Goal: Transaction & Acquisition: Book appointment/travel/reservation

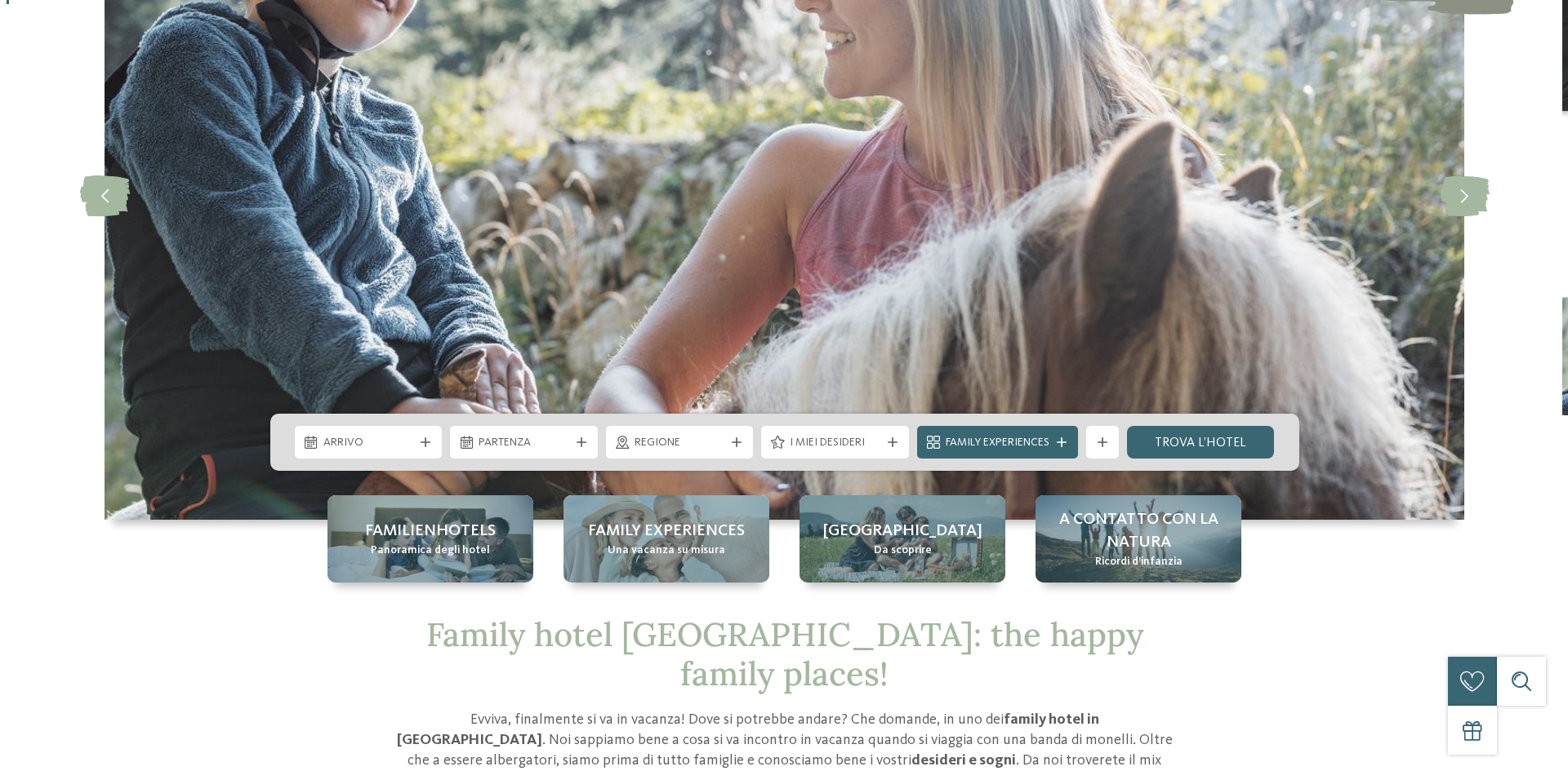
scroll to position [327, 0]
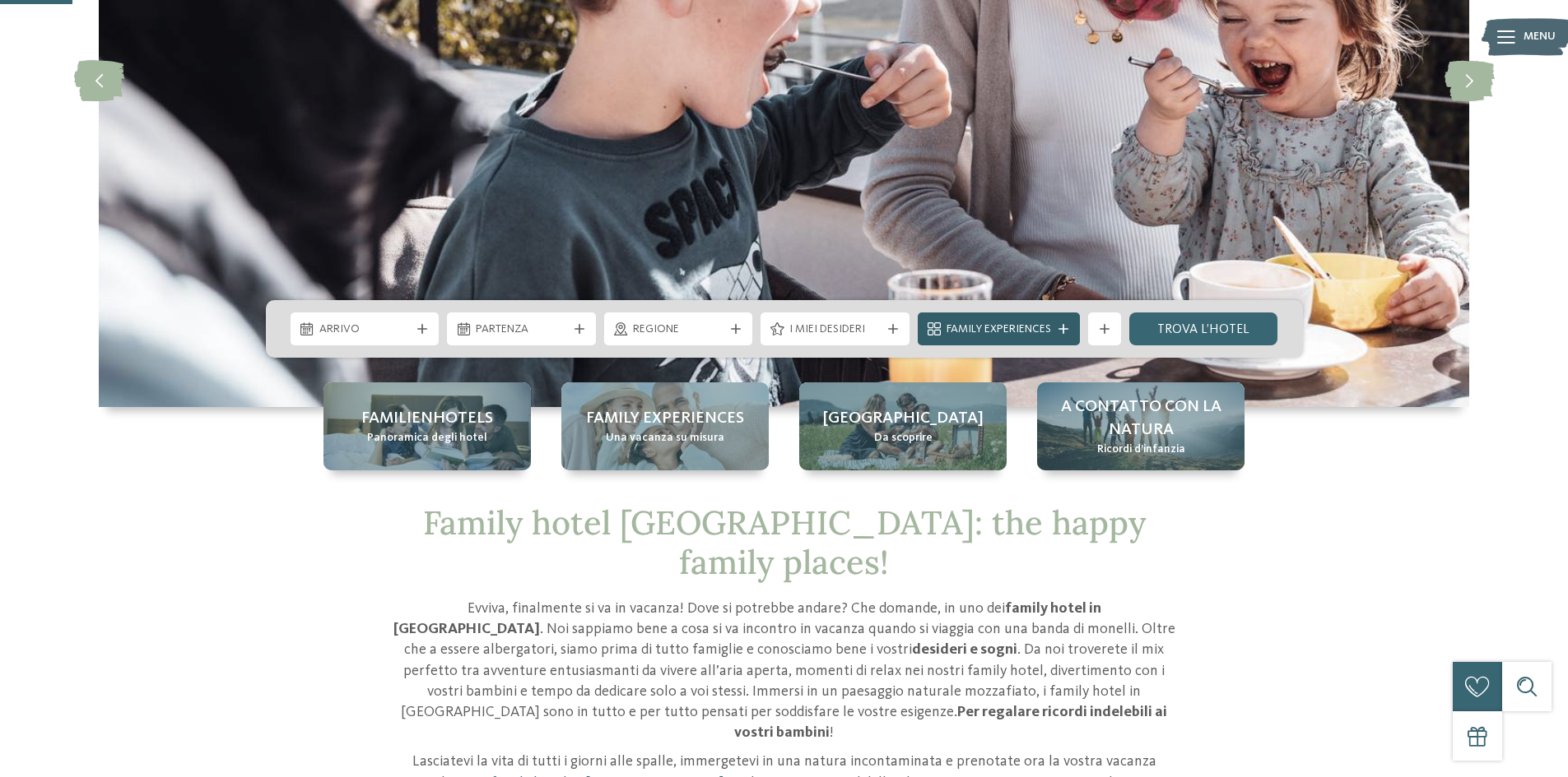
click at [1069, 326] on div at bounding box center [1063, 328] width 16 height 9
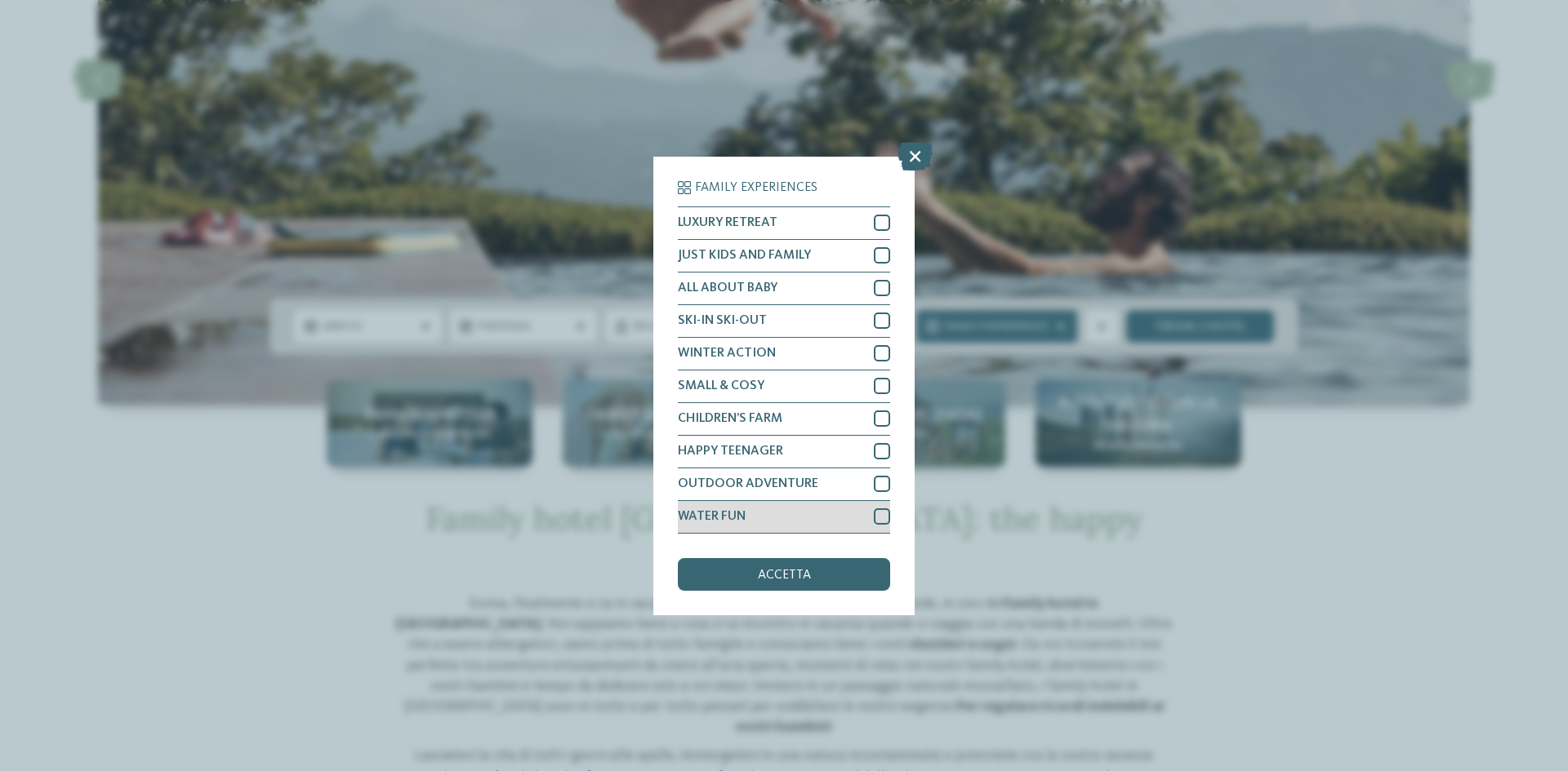
click at [882, 522] on div at bounding box center [882, 516] width 16 height 16
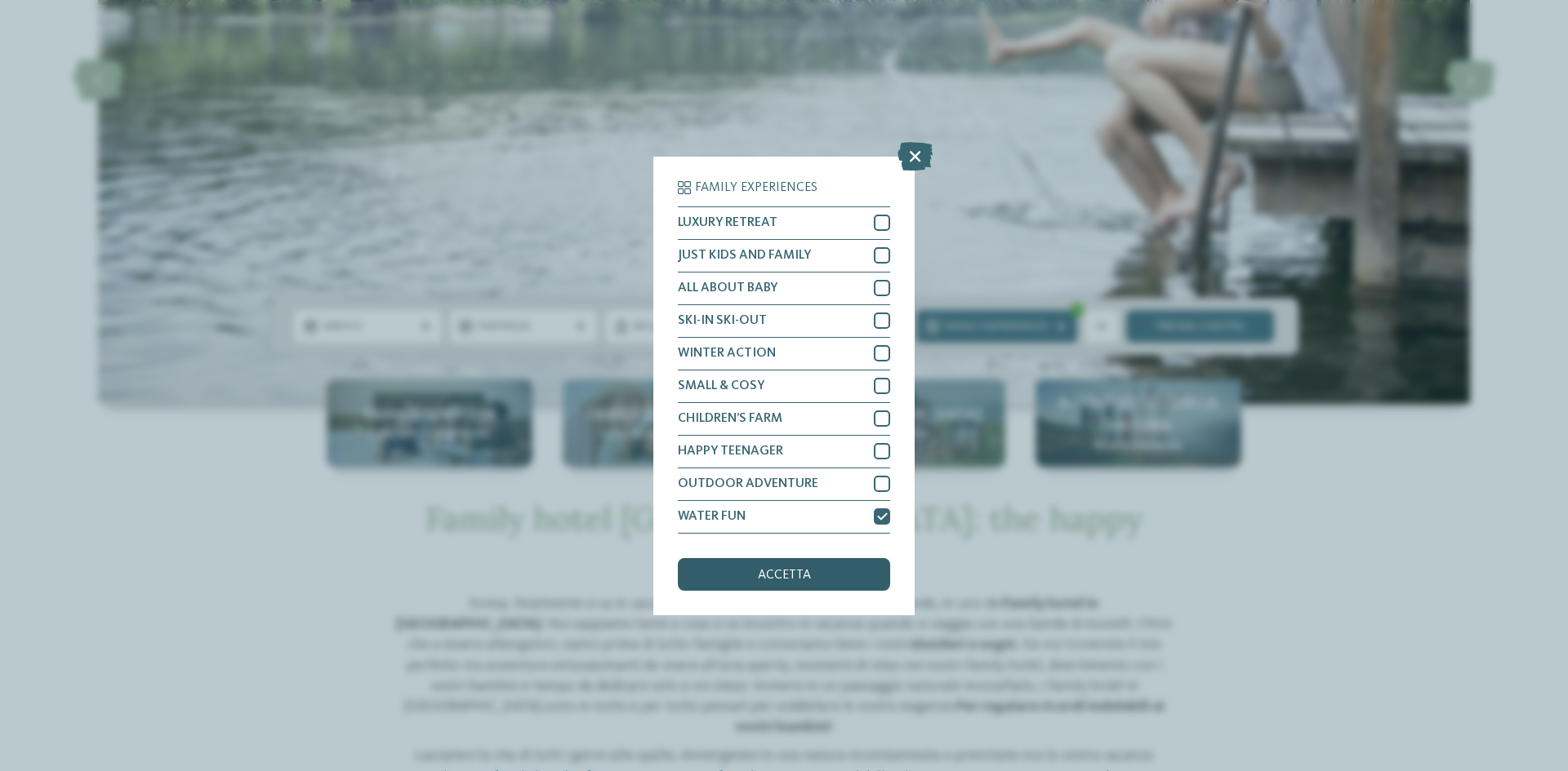
click at [790, 580] on span "accetta" at bounding box center [784, 575] width 53 height 13
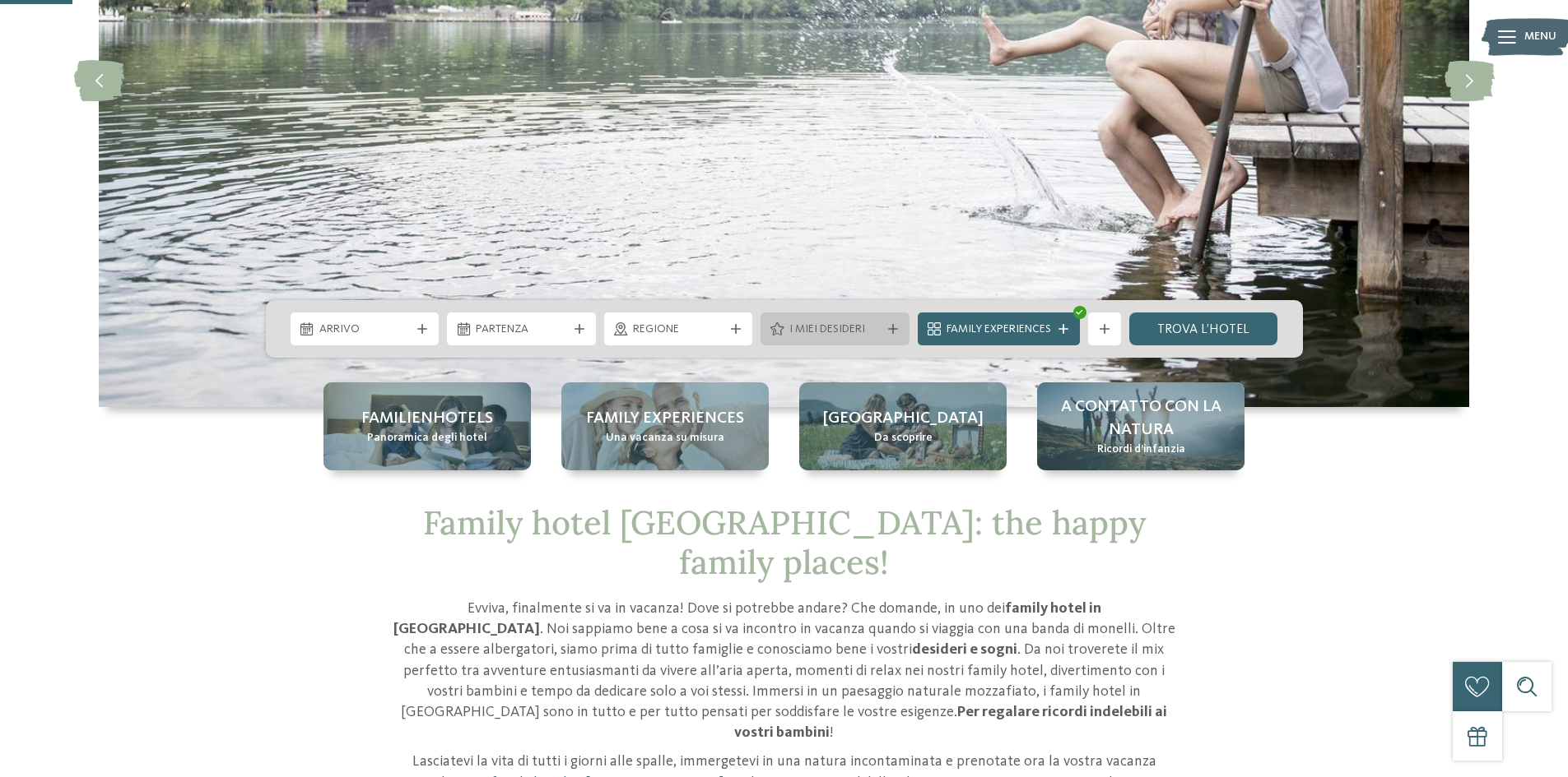
click at [865, 336] on span "I miei desideri" at bounding box center [835, 329] width 91 height 16
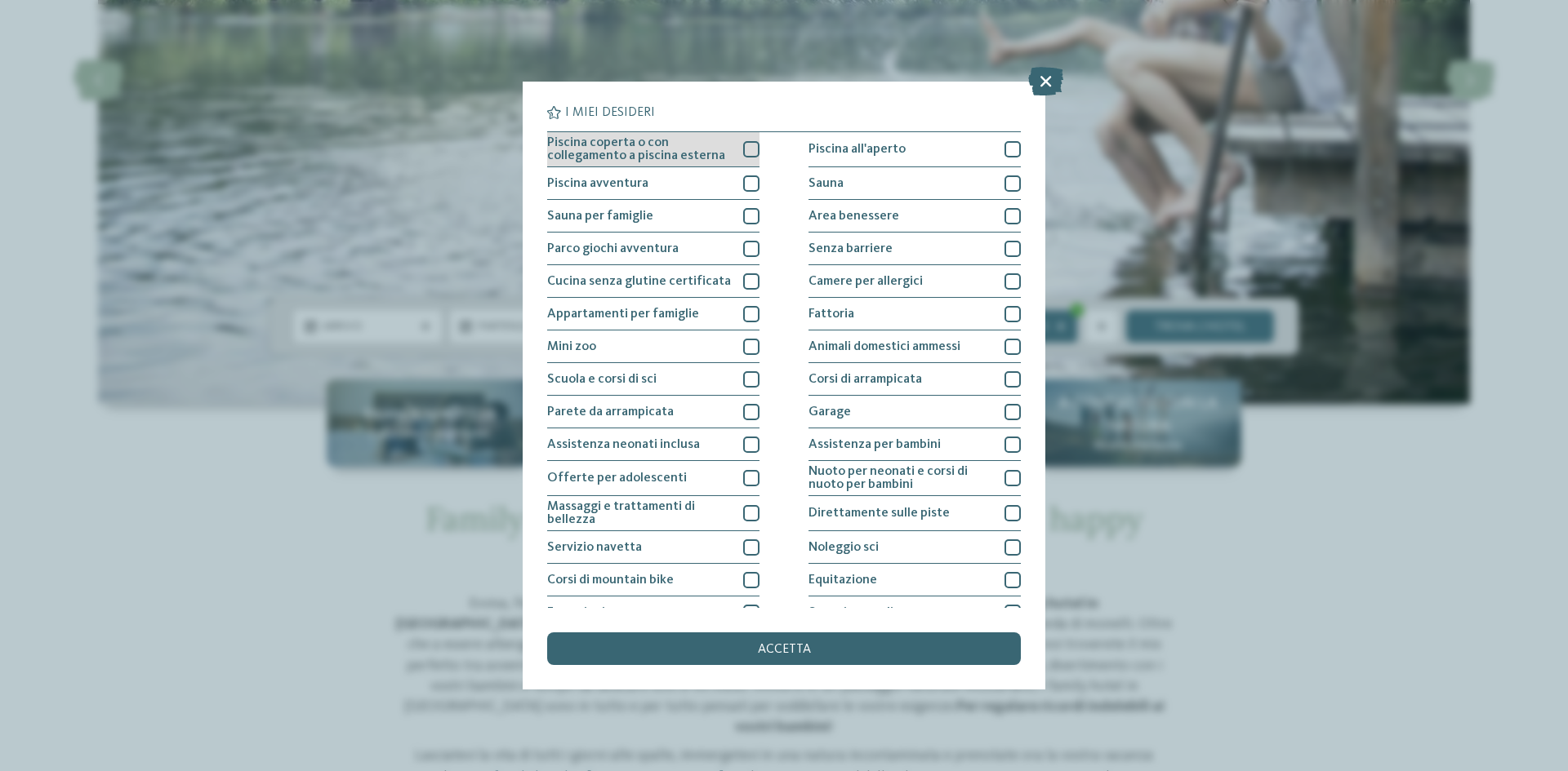
click at [748, 147] on div at bounding box center [751, 148] width 16 height 16
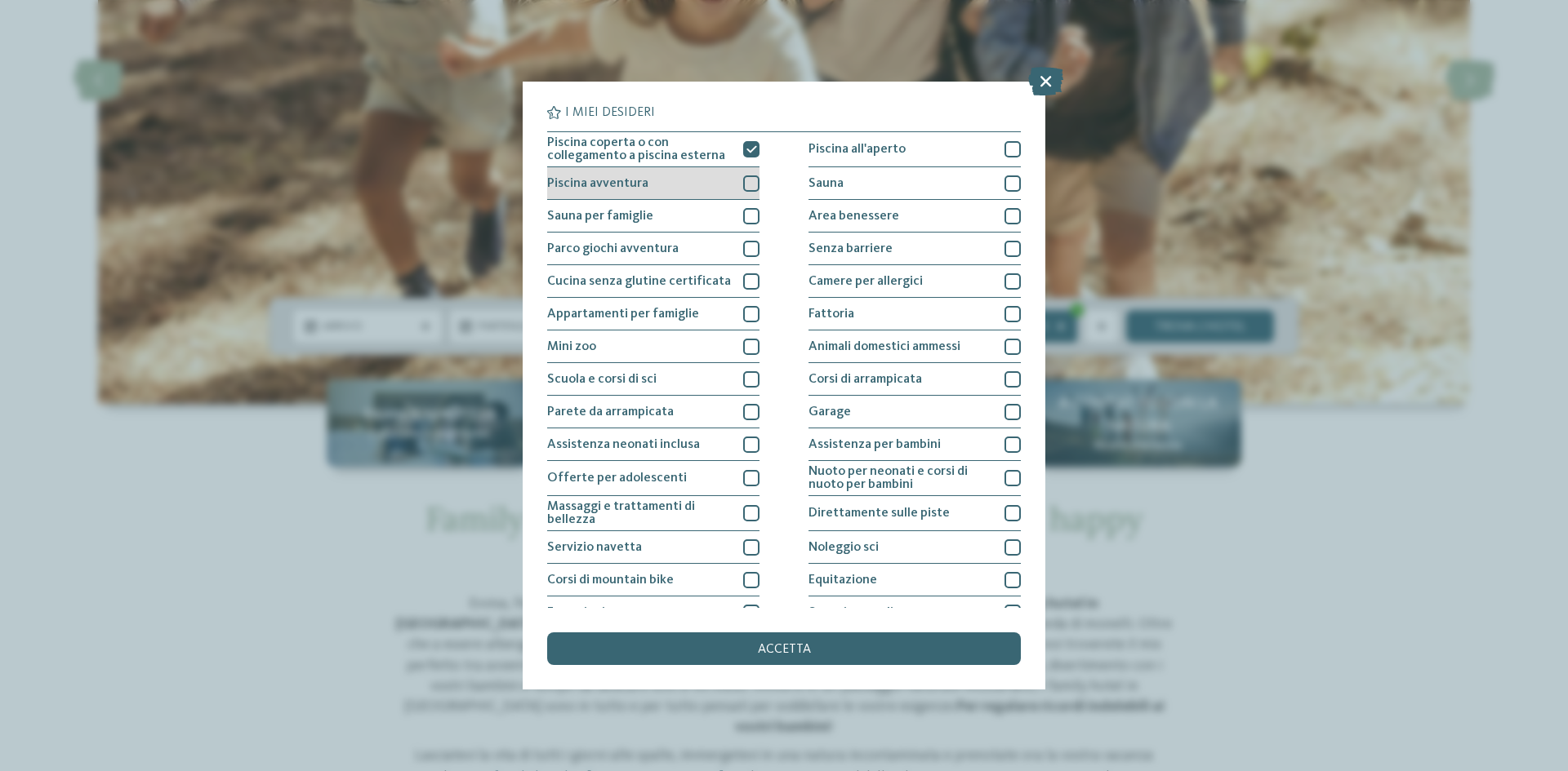
click at [748, 185] on div at bounding box center [751, 183] width 16 height 16
click at [747, 211] on div at bounding box center [751, 216] width 16 height 16
click at [744, 248] on div at bounding box center [751, 248] width 16 height 16
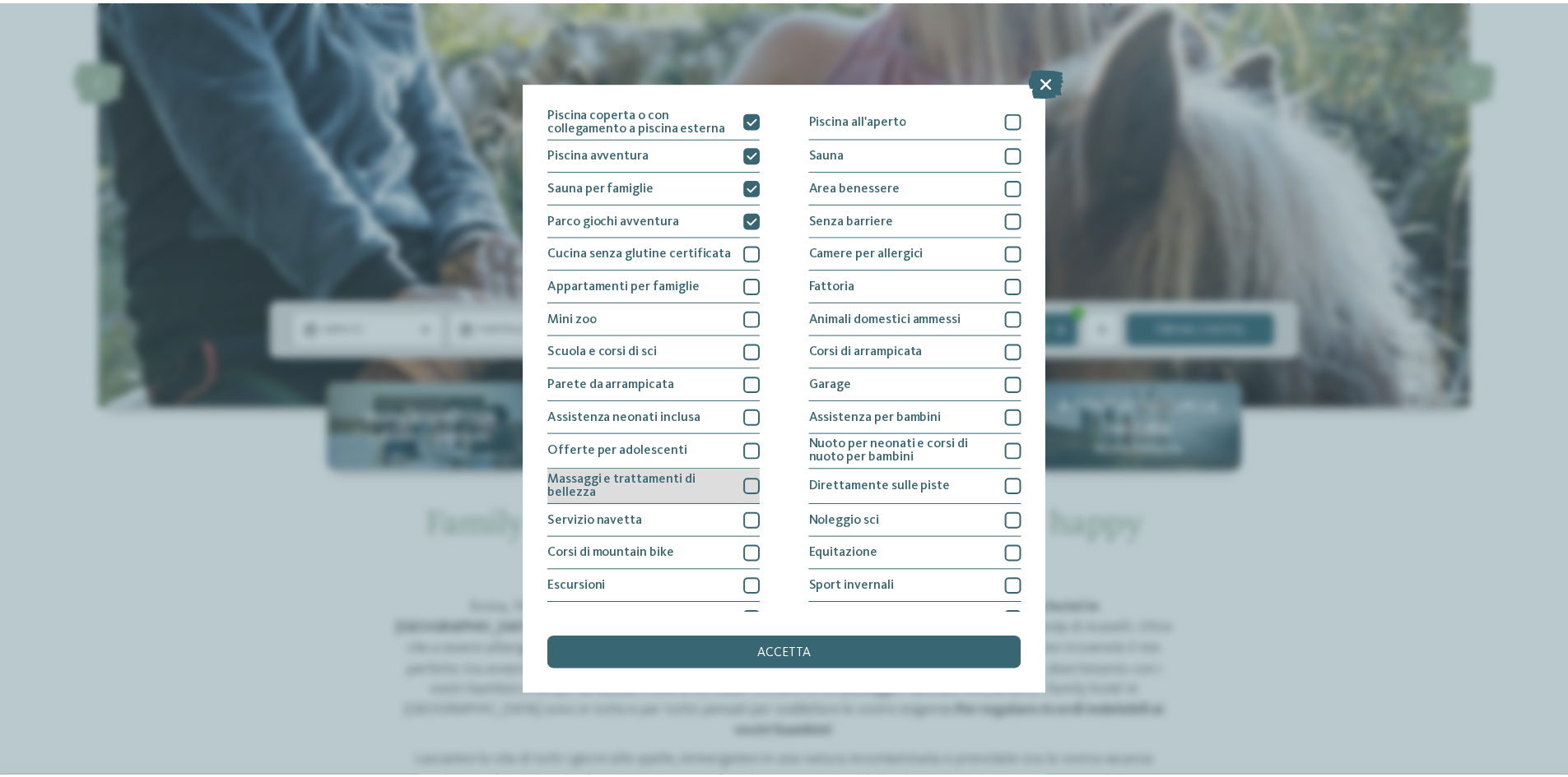
scroll to position [0, 0]
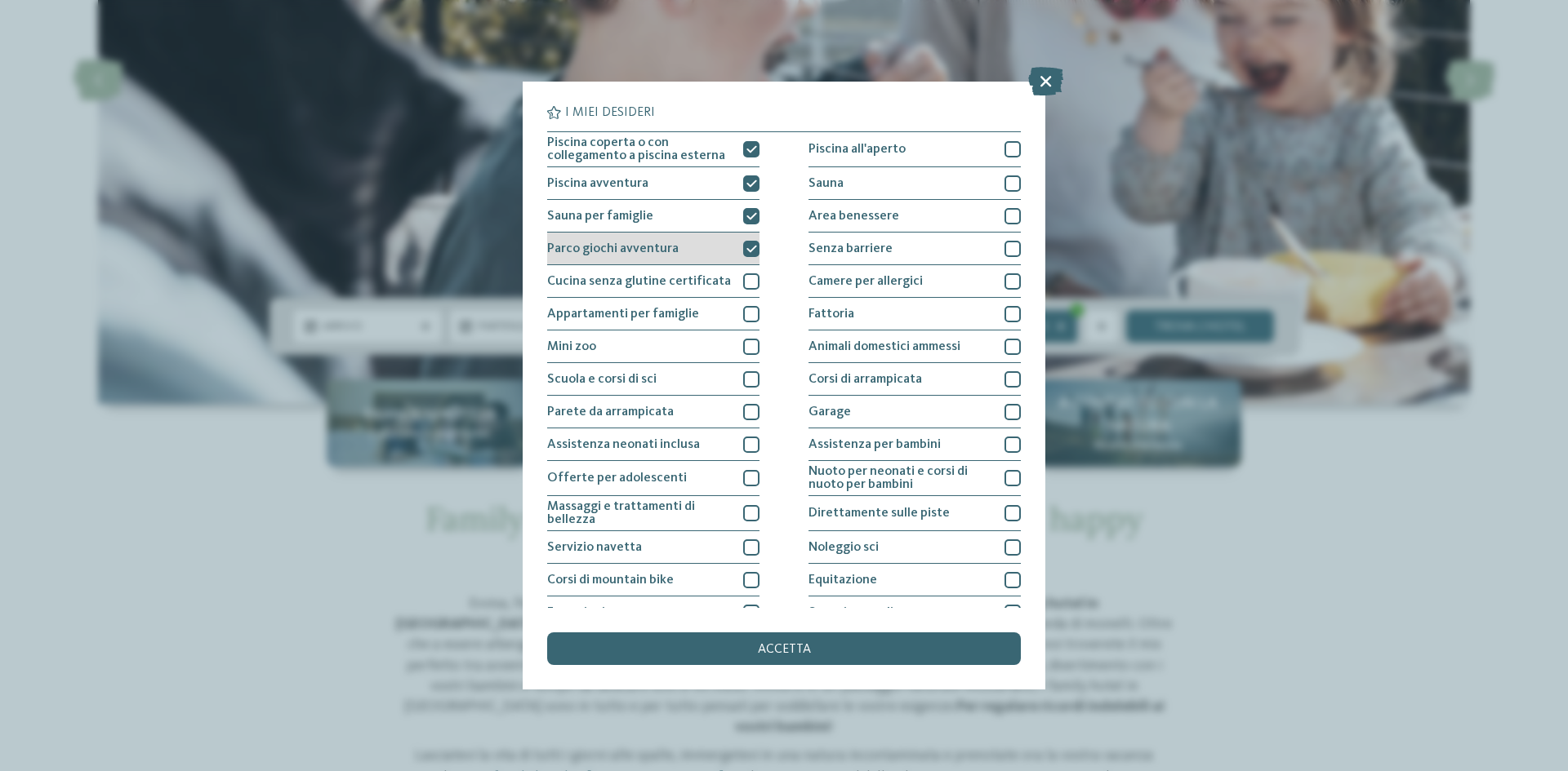
click at [747, 254] on div at bounding box center [751, 248] width 16 height 16
click at [797, 646] on span "accetta" at bounding box center [784, 650] width 53 height 13
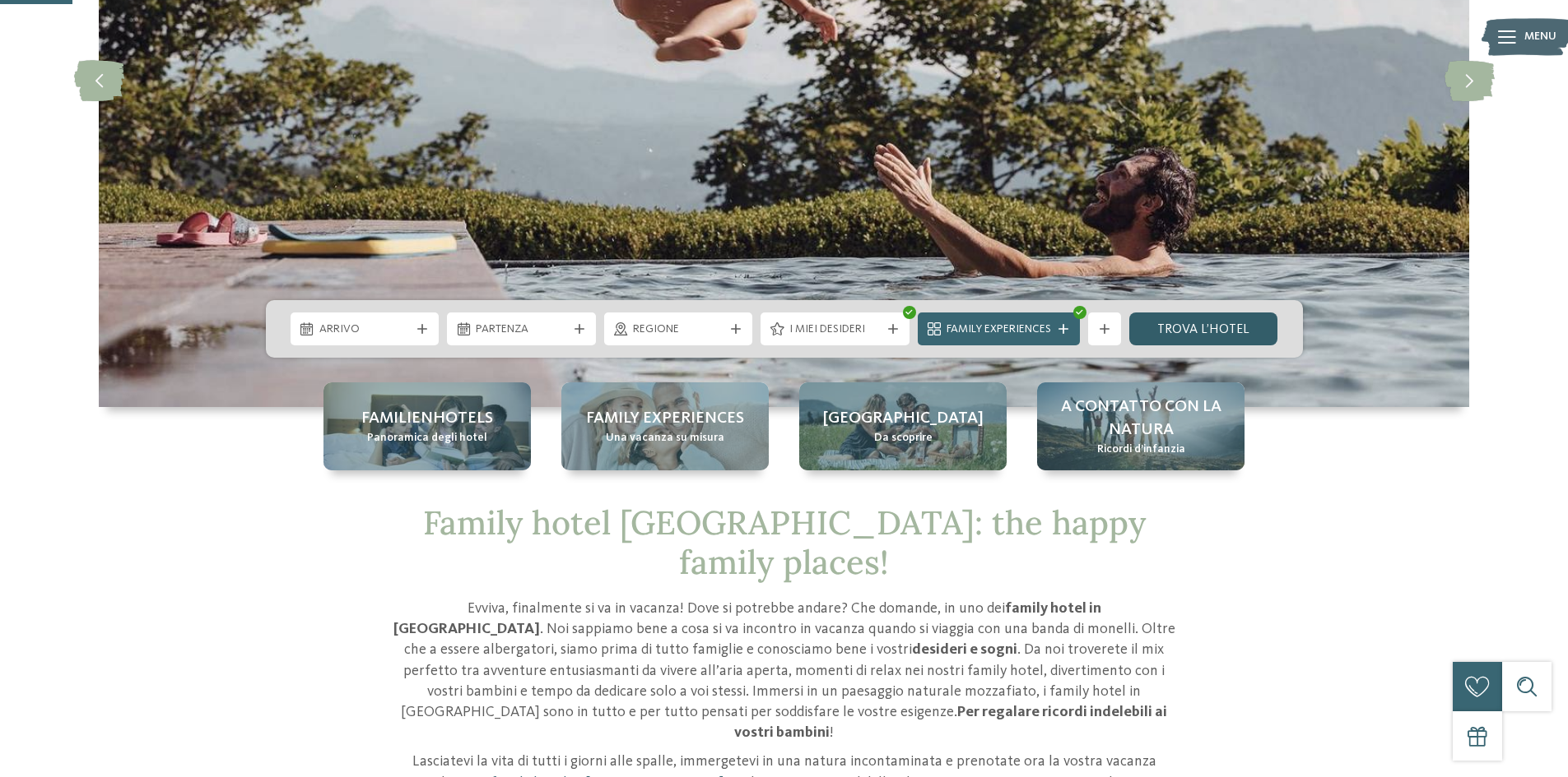
click at [1219, 332] on link "trova l’hotel" at bounding box center [1204, 328] width 149 height 33
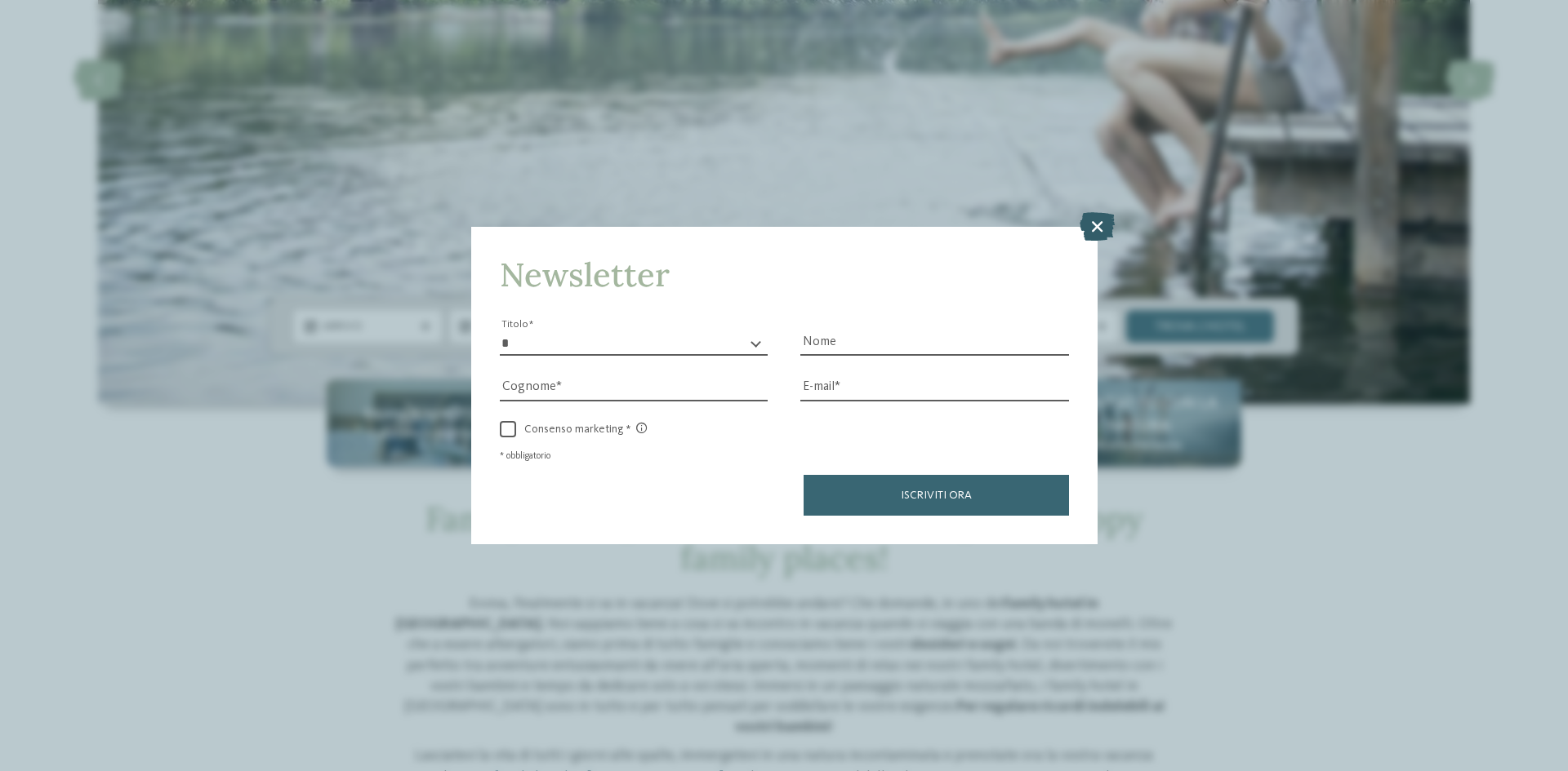
click at [1097, 224] on icon at bounding box center [1097, 226] width 35 height 29
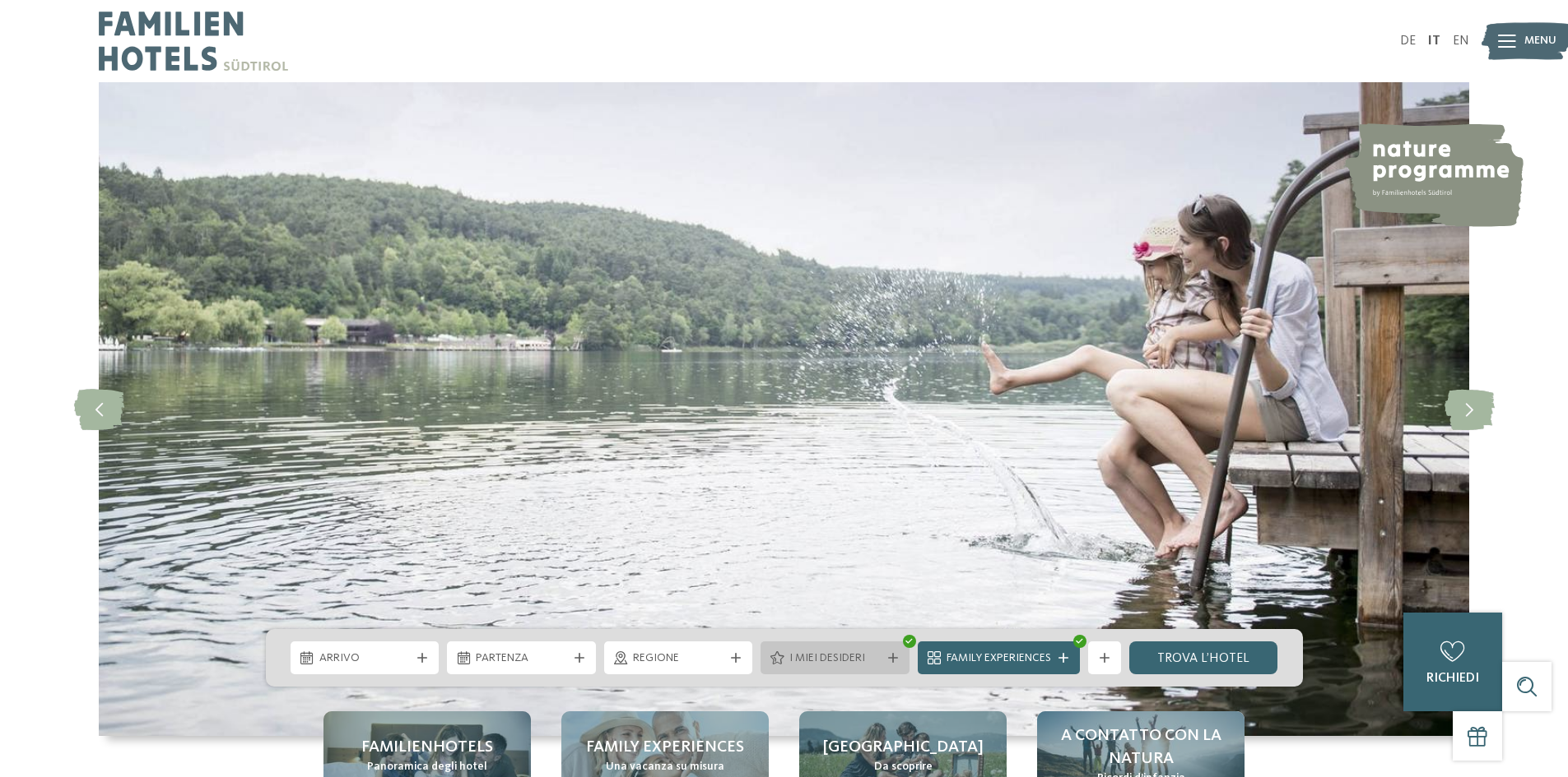
click at [845, 658] on span "I miei desideri" at bounding box center [835, 658] width 91 height 16
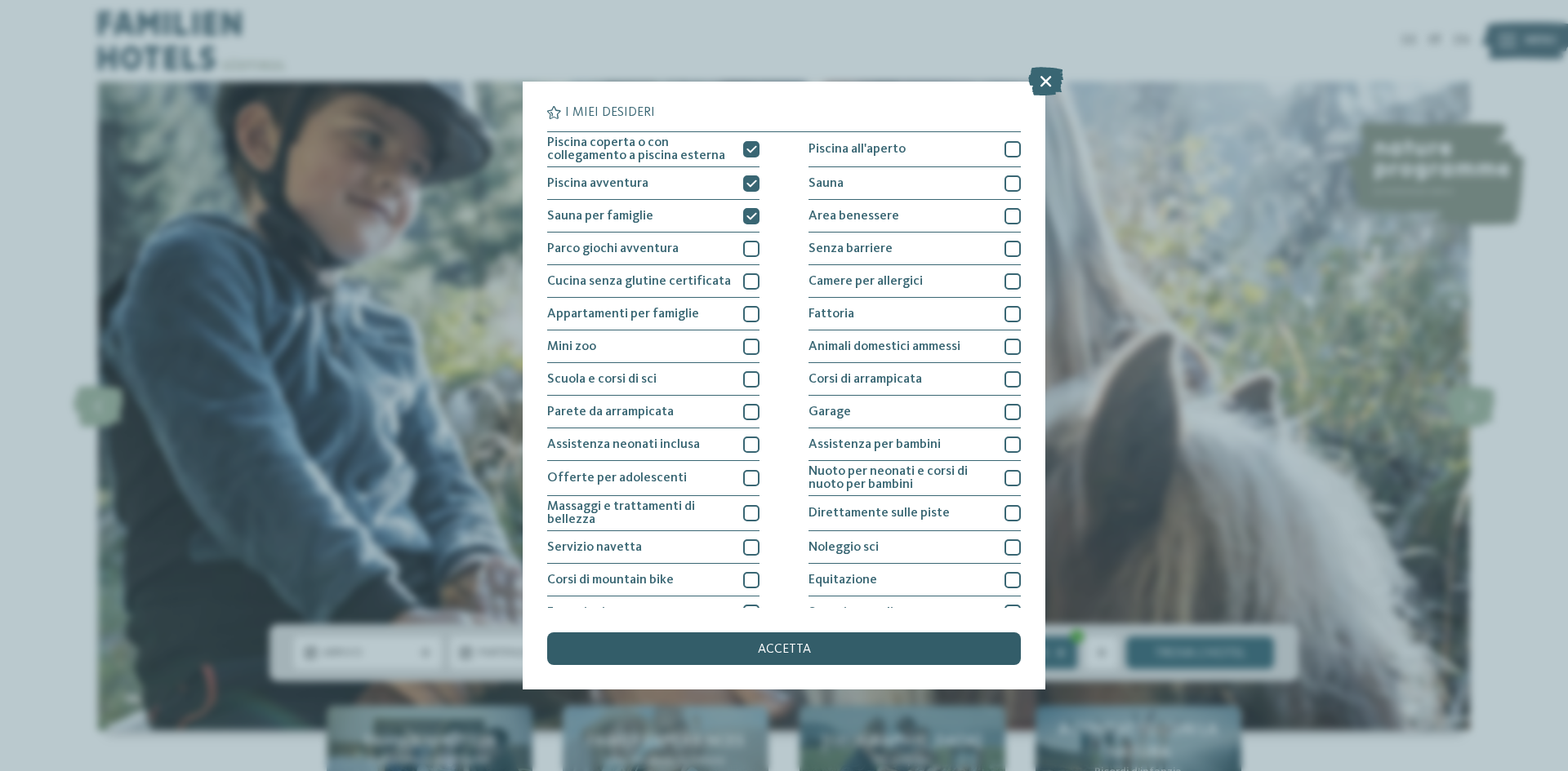
click at [856, 644] on div "accetta" at bounding box center [784, 649] width 473 height 33
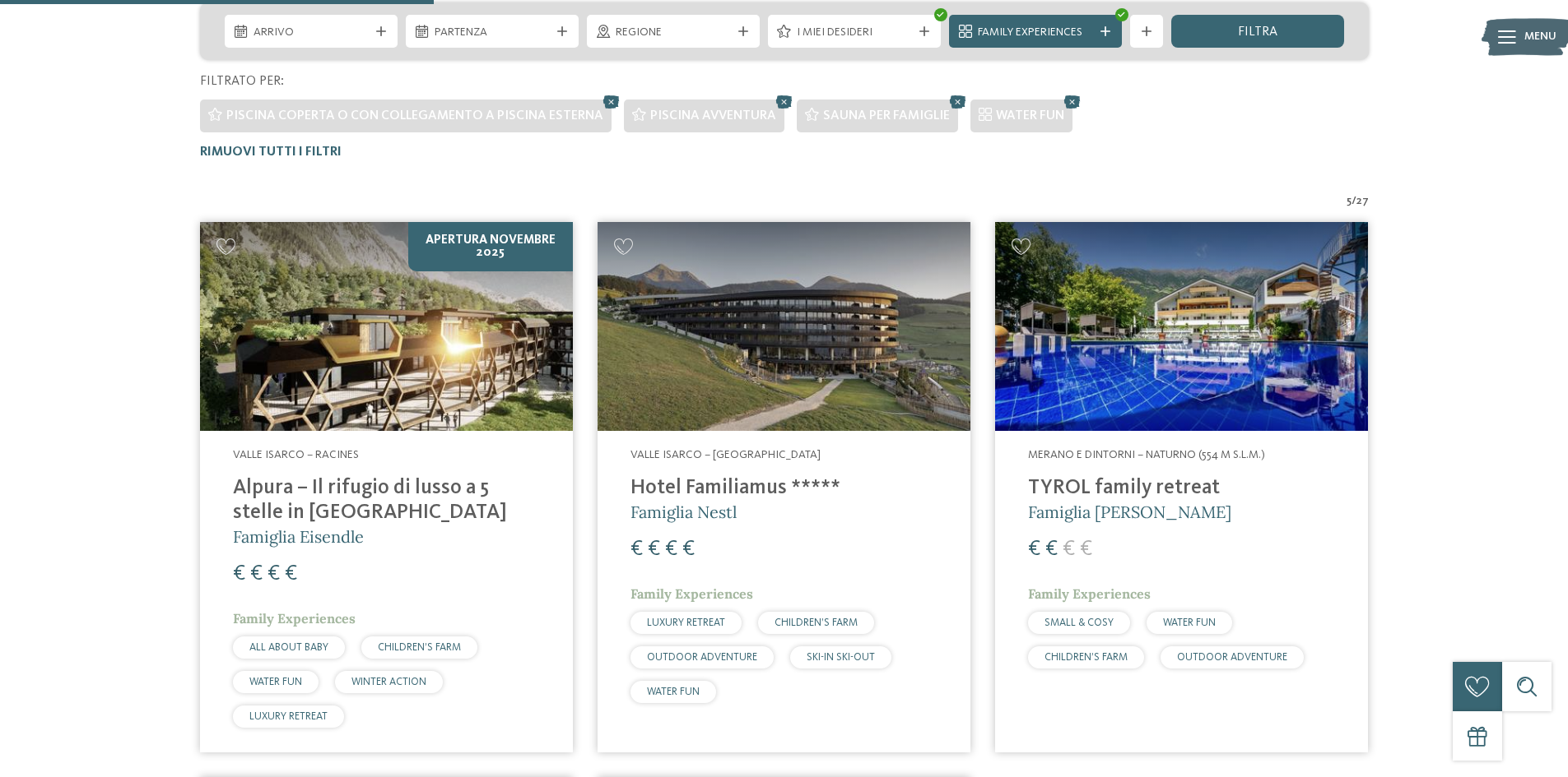
scroll to position [540, 0]
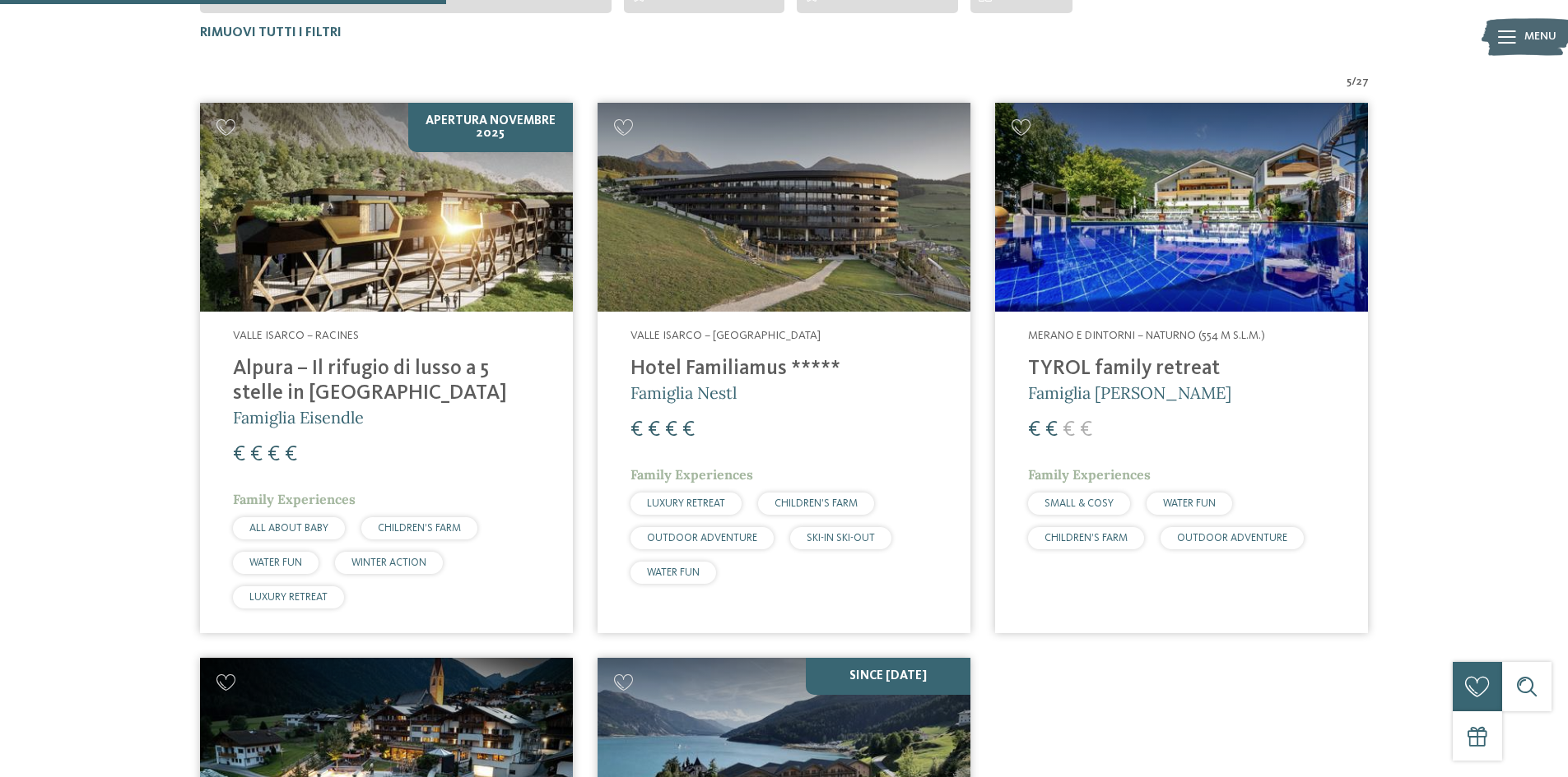
click at [407, 263] on img at bounding box center [386, 207] width 373 height 210
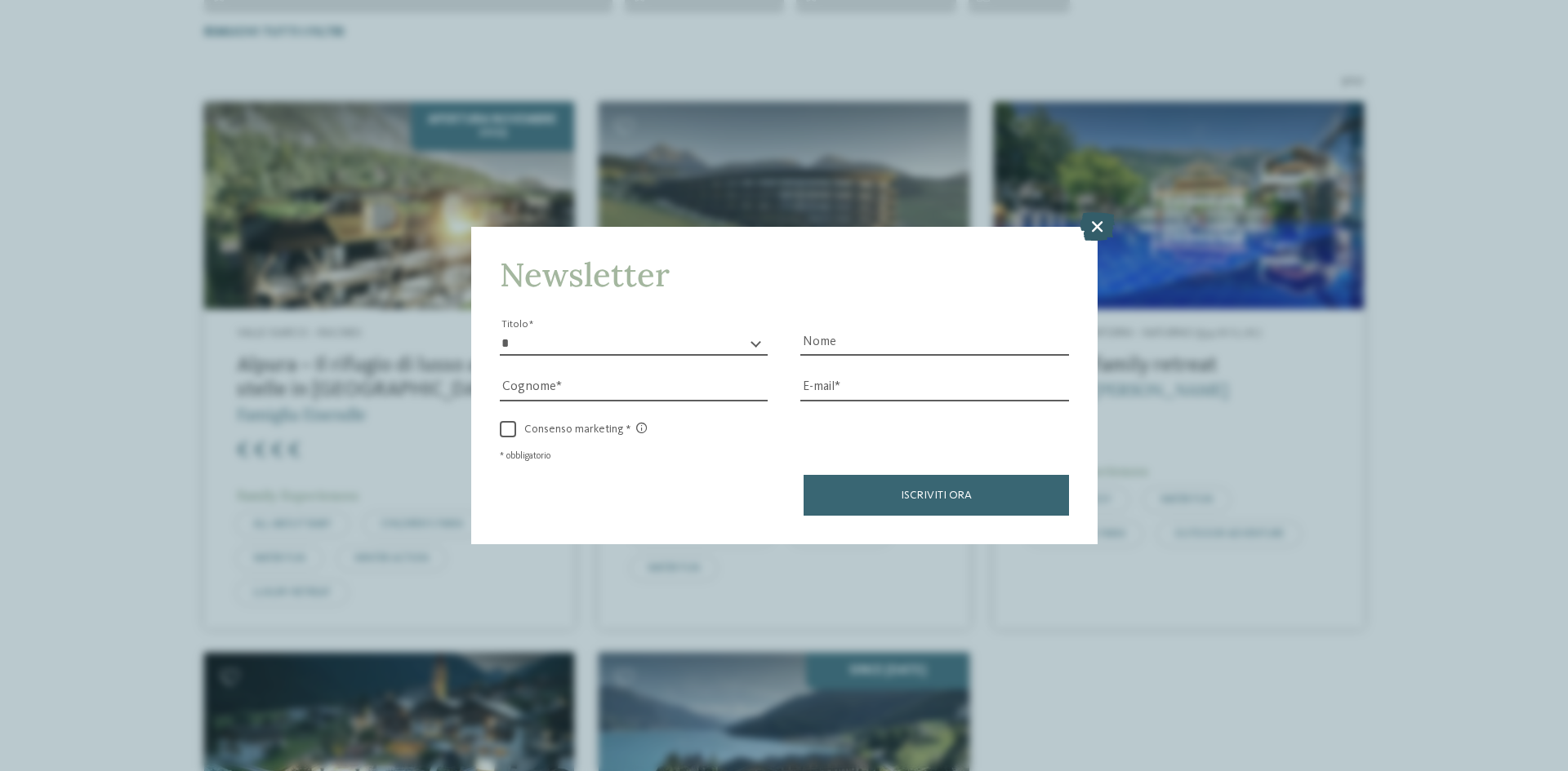
click at [1094, 224] on icon at bounding box center [1097, 226] width 35 height 29
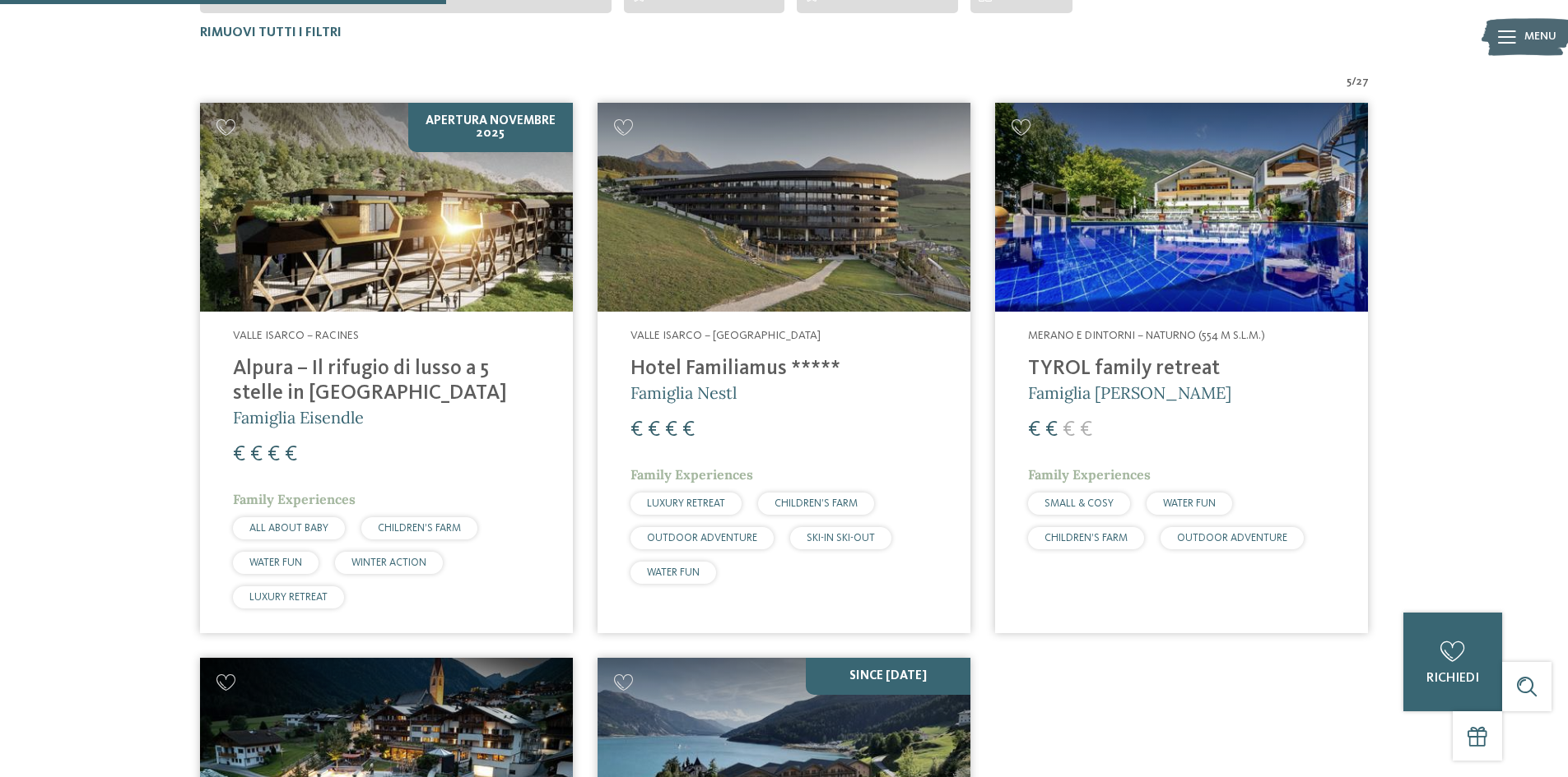
click at [744, 273] on img at bounding box center [784, 207] width 373 height 210
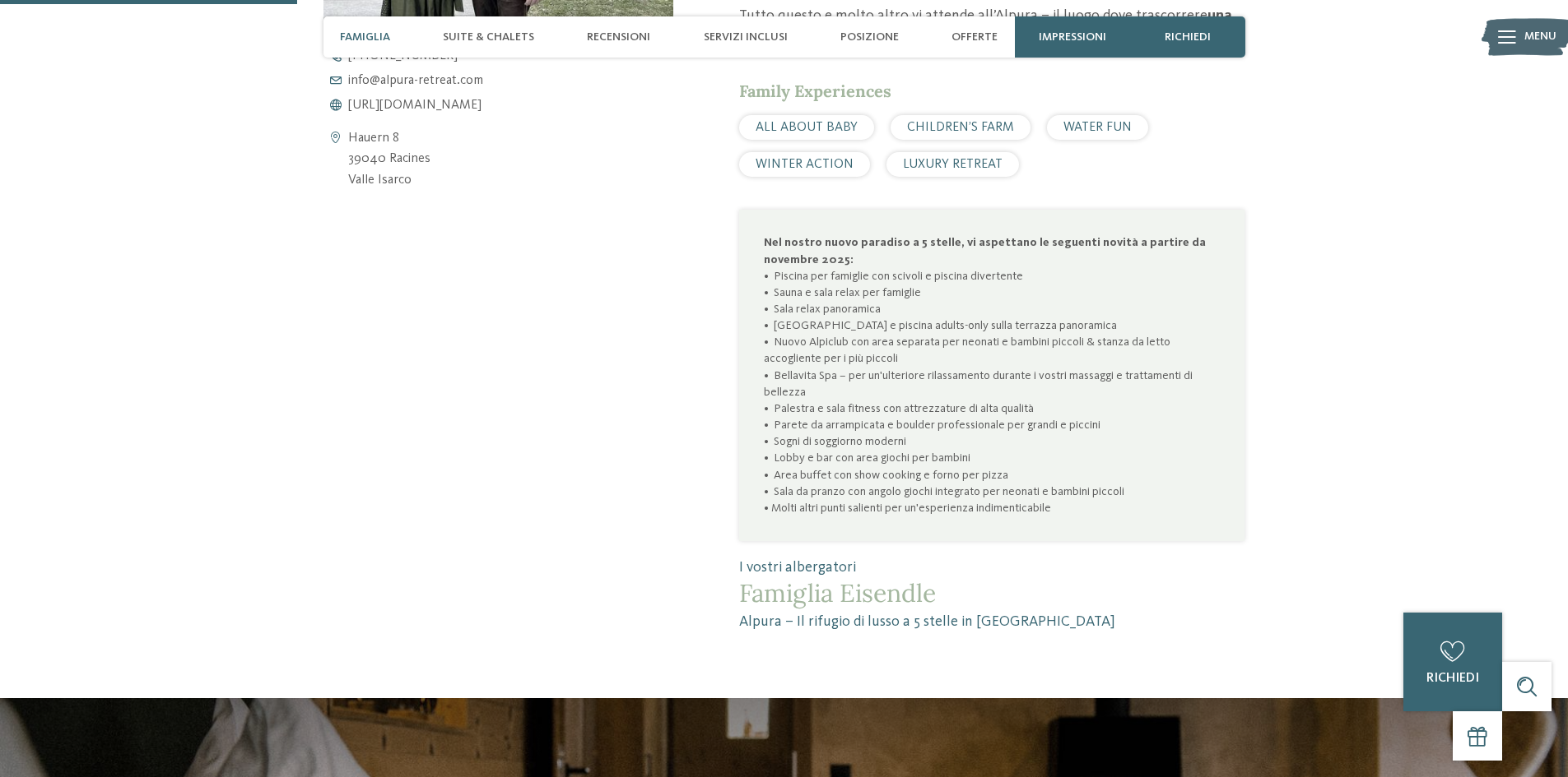
scroll to position [987, 0]
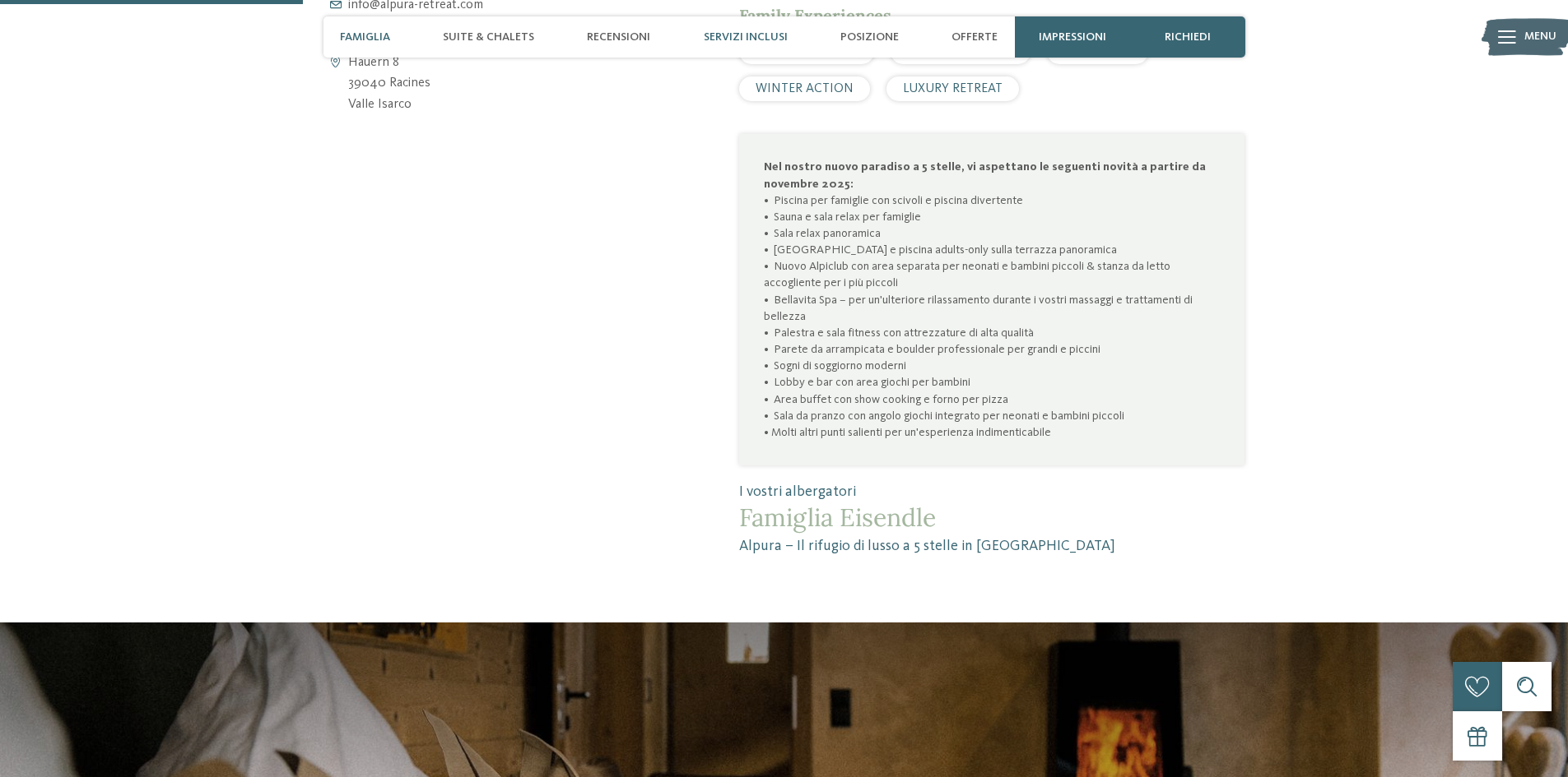
click at [719, 35] on span "Servizi inclusi" at bounding box center [745, 37] width 84 height 14
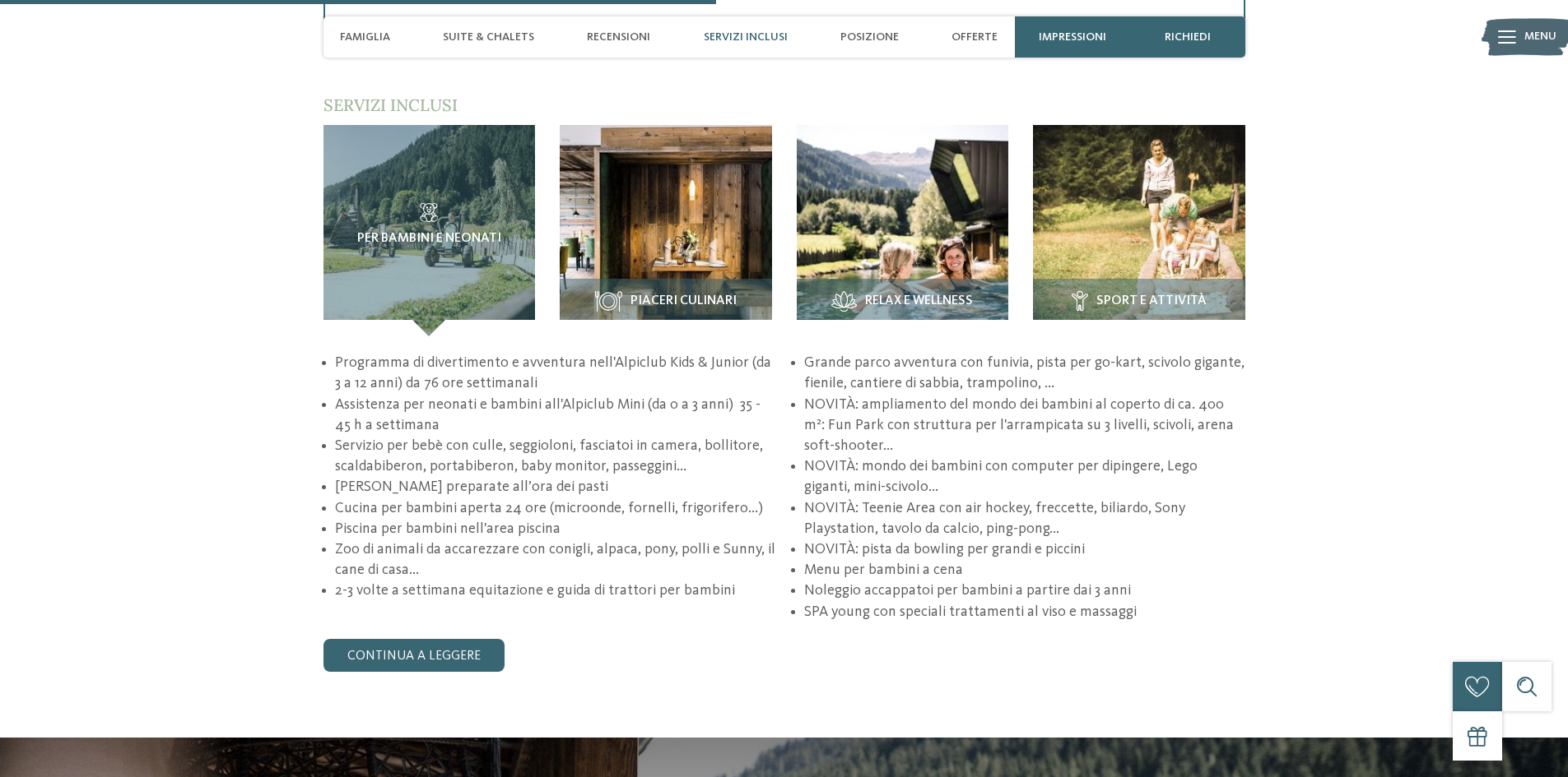
scroll to position [2335, 0]
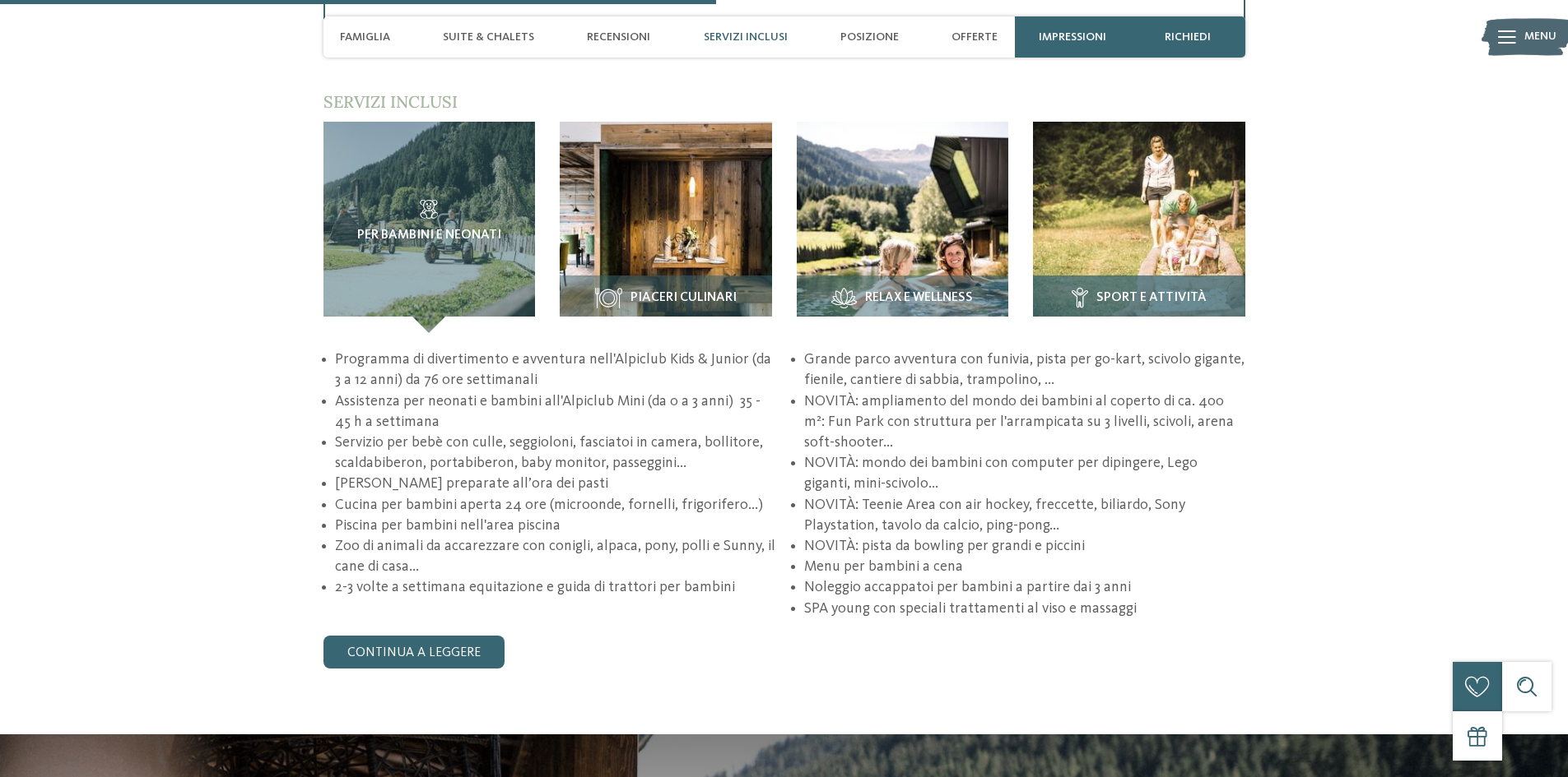
click at [1146, 246] on img at bounding box center [1139, 228] width 213 height 213
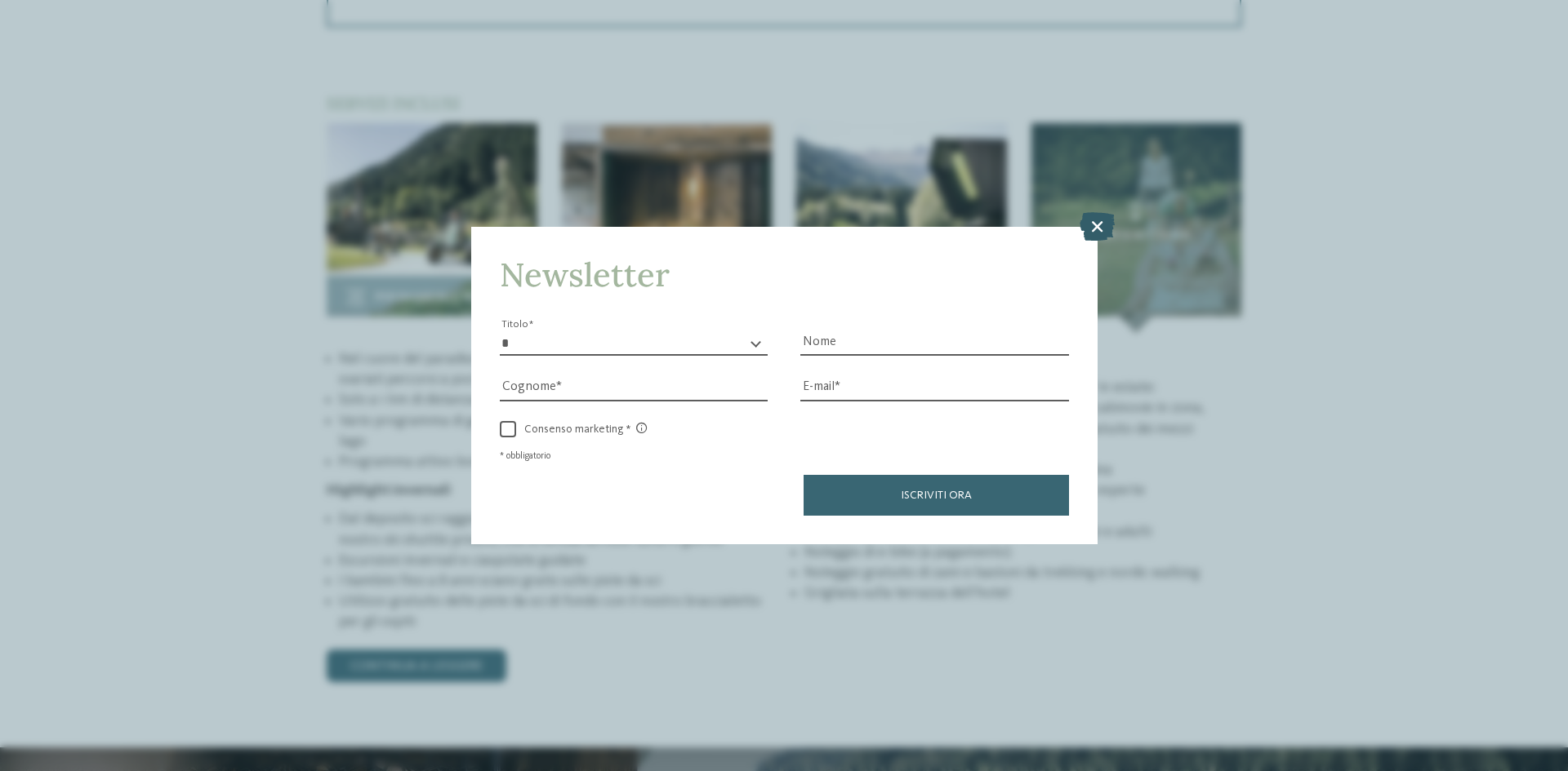
click at [1089, 222] on icon at bounding box center [1097, 226] width 35 height 29
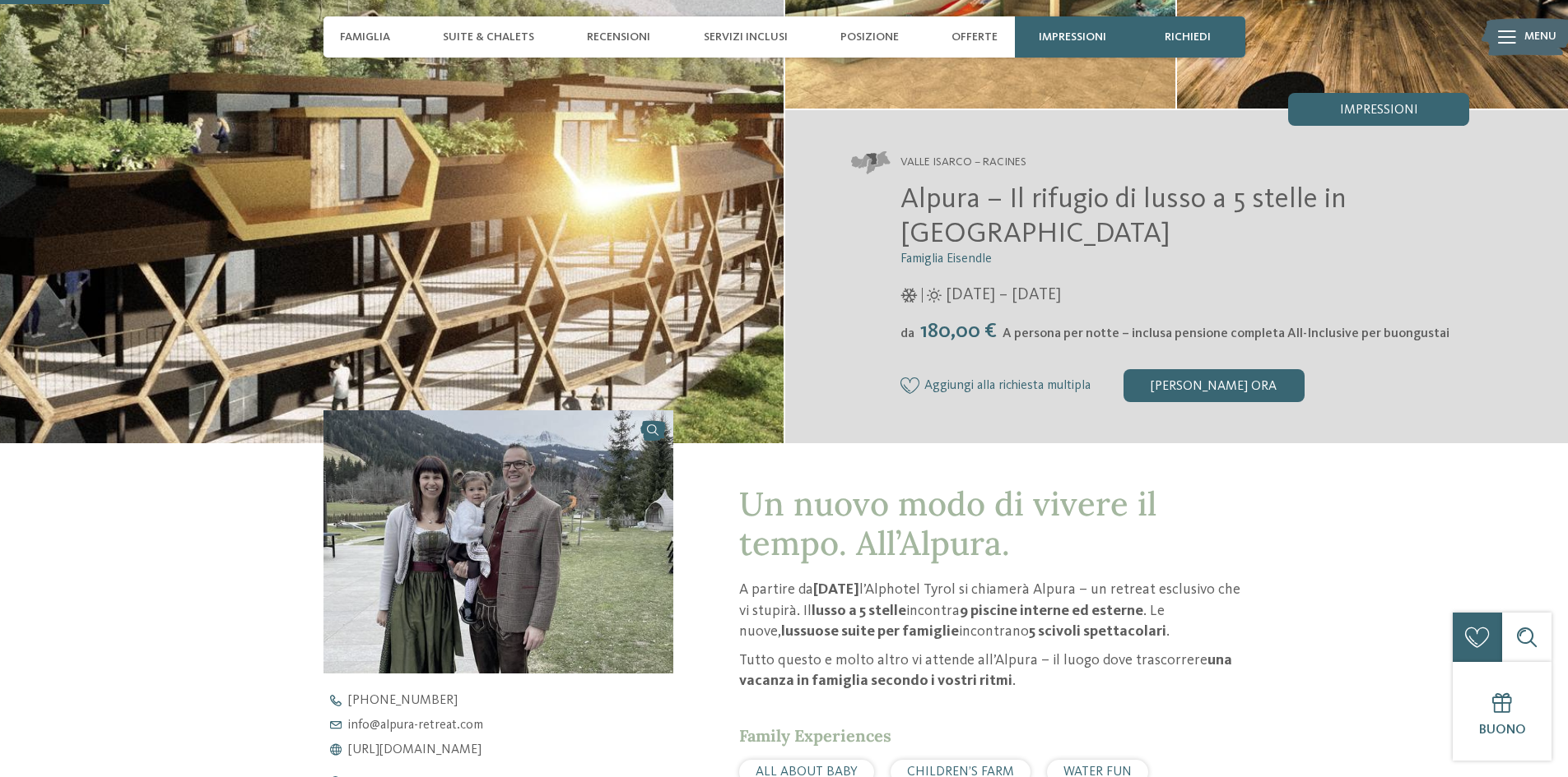
scroll to position [0, 0]
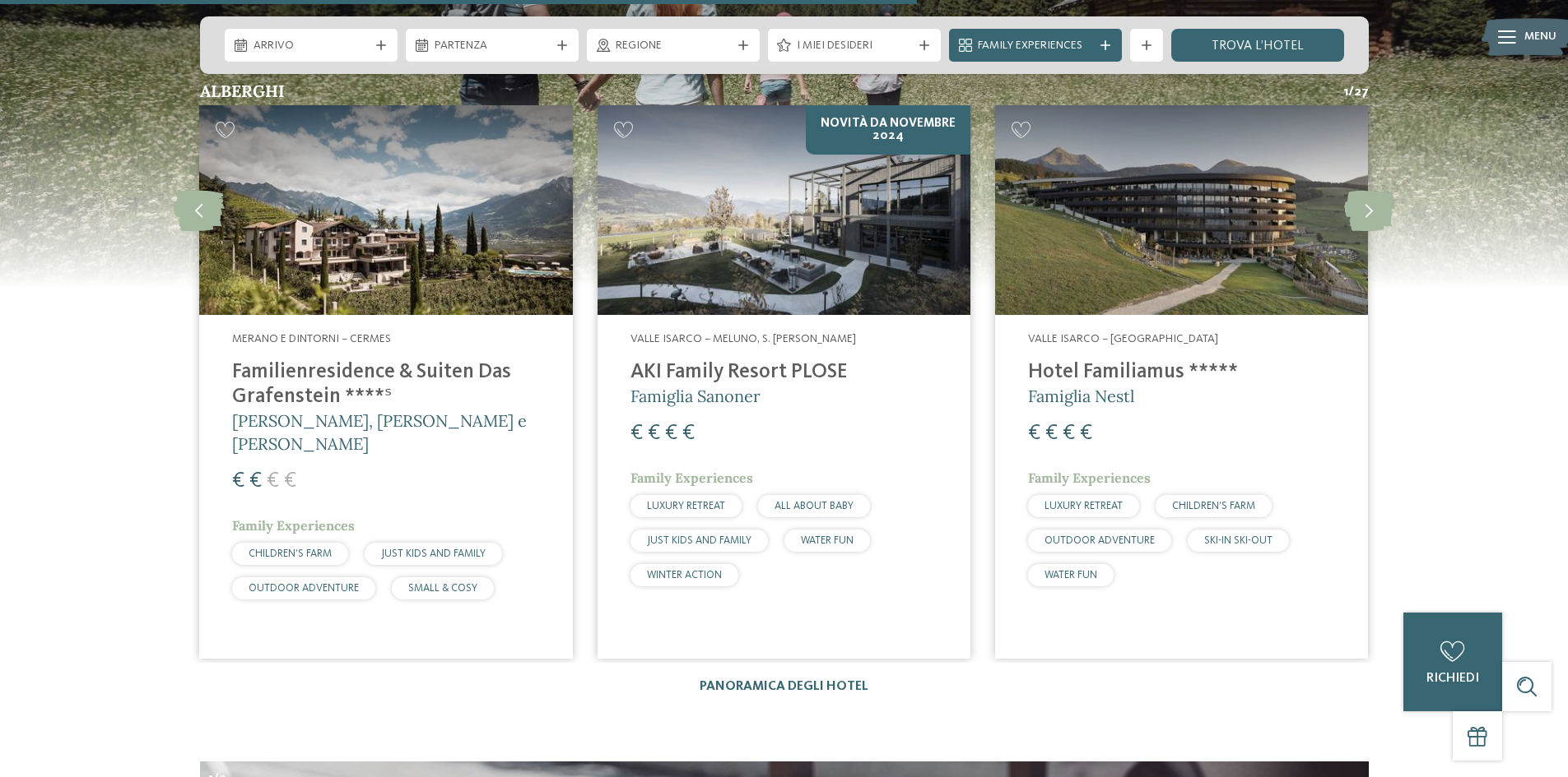
scroll to position [4442, 0]
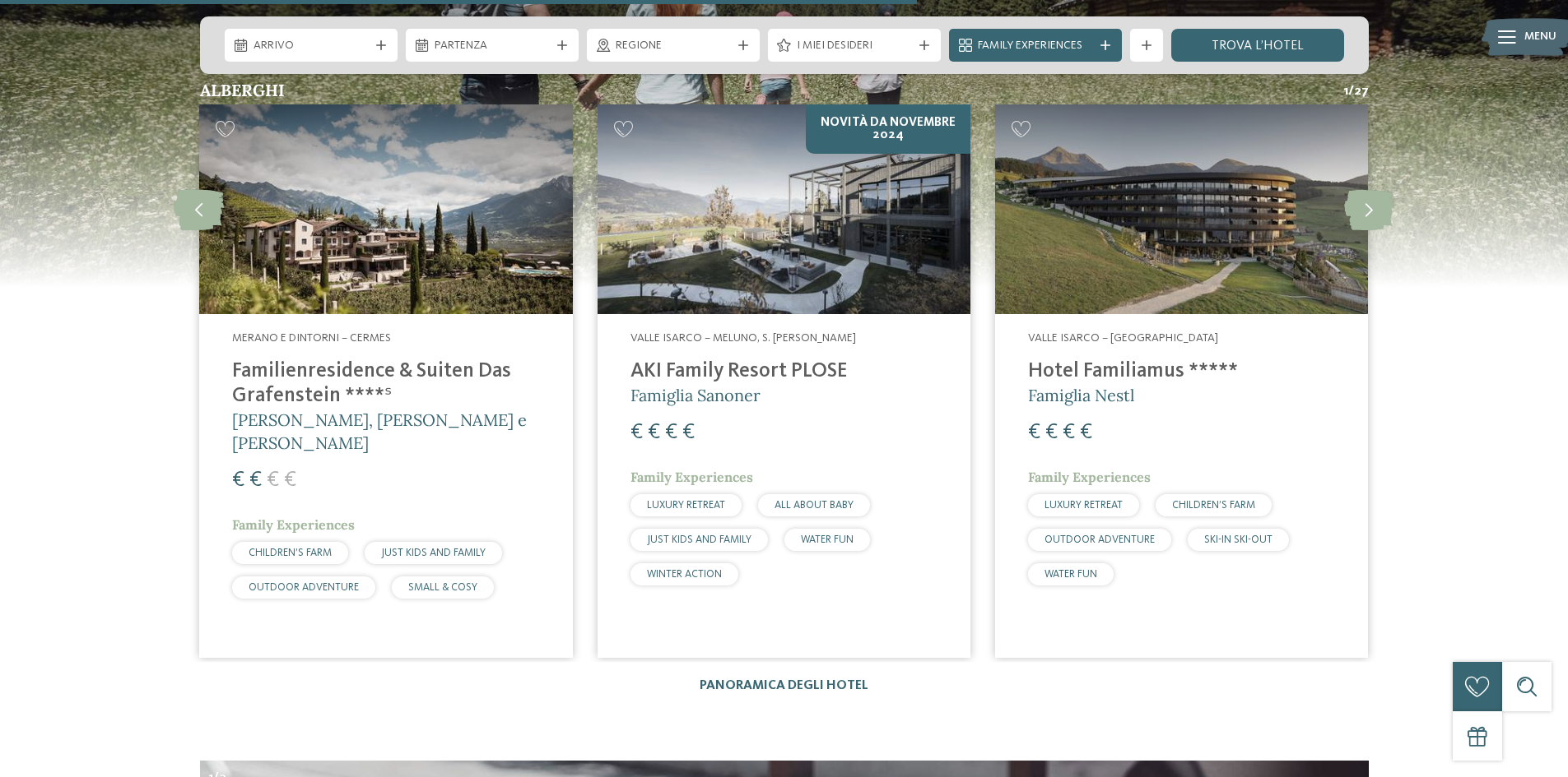
click at [1136, 172] on img at bounding box center [1181, 209] width 373 height 210
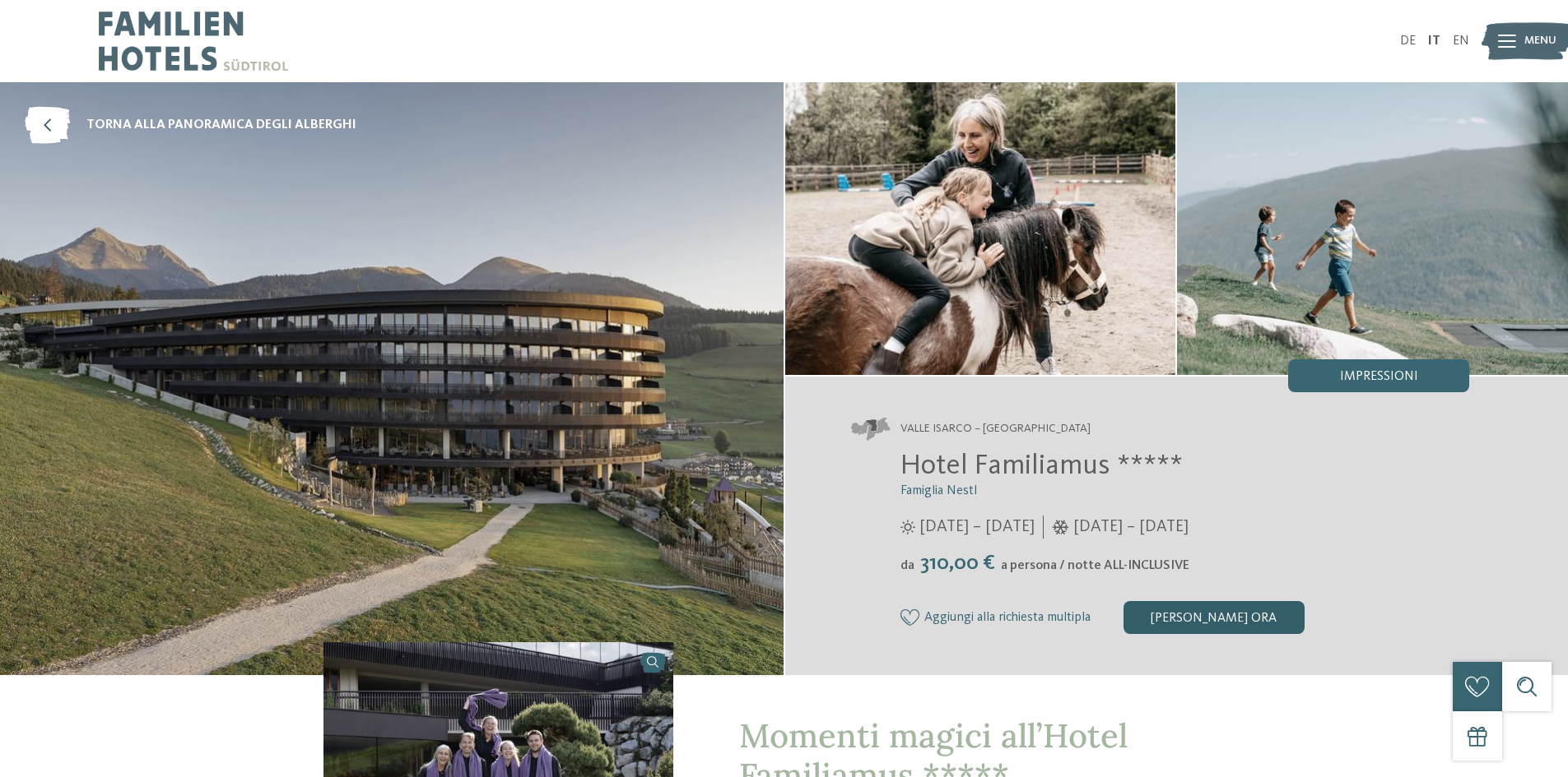
click at [1244, 621] on div "[PERSON_NAME] ora" at bounding box center [1214, 617] width 181 height 33
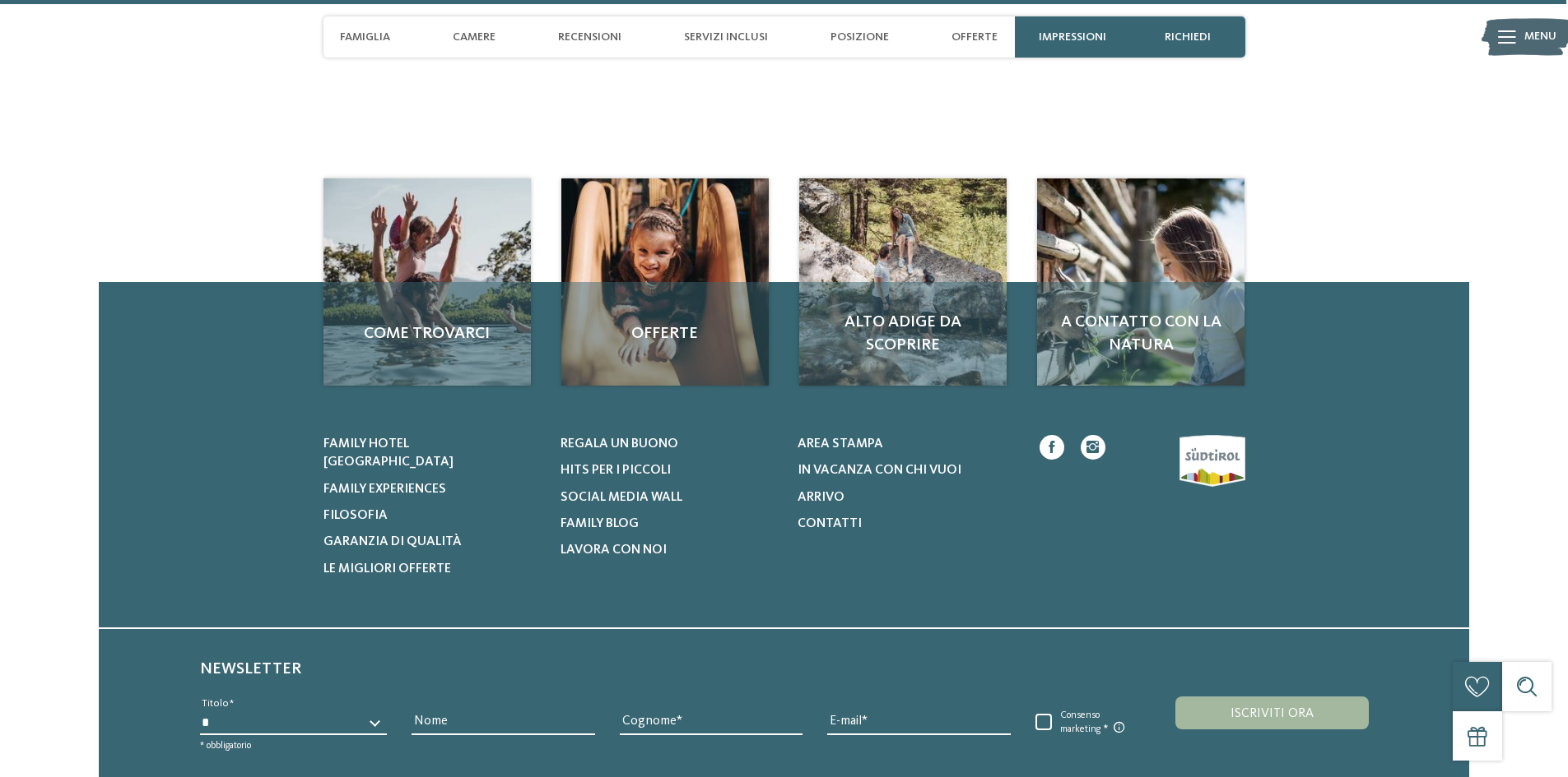
scroll to position [5814, 0]
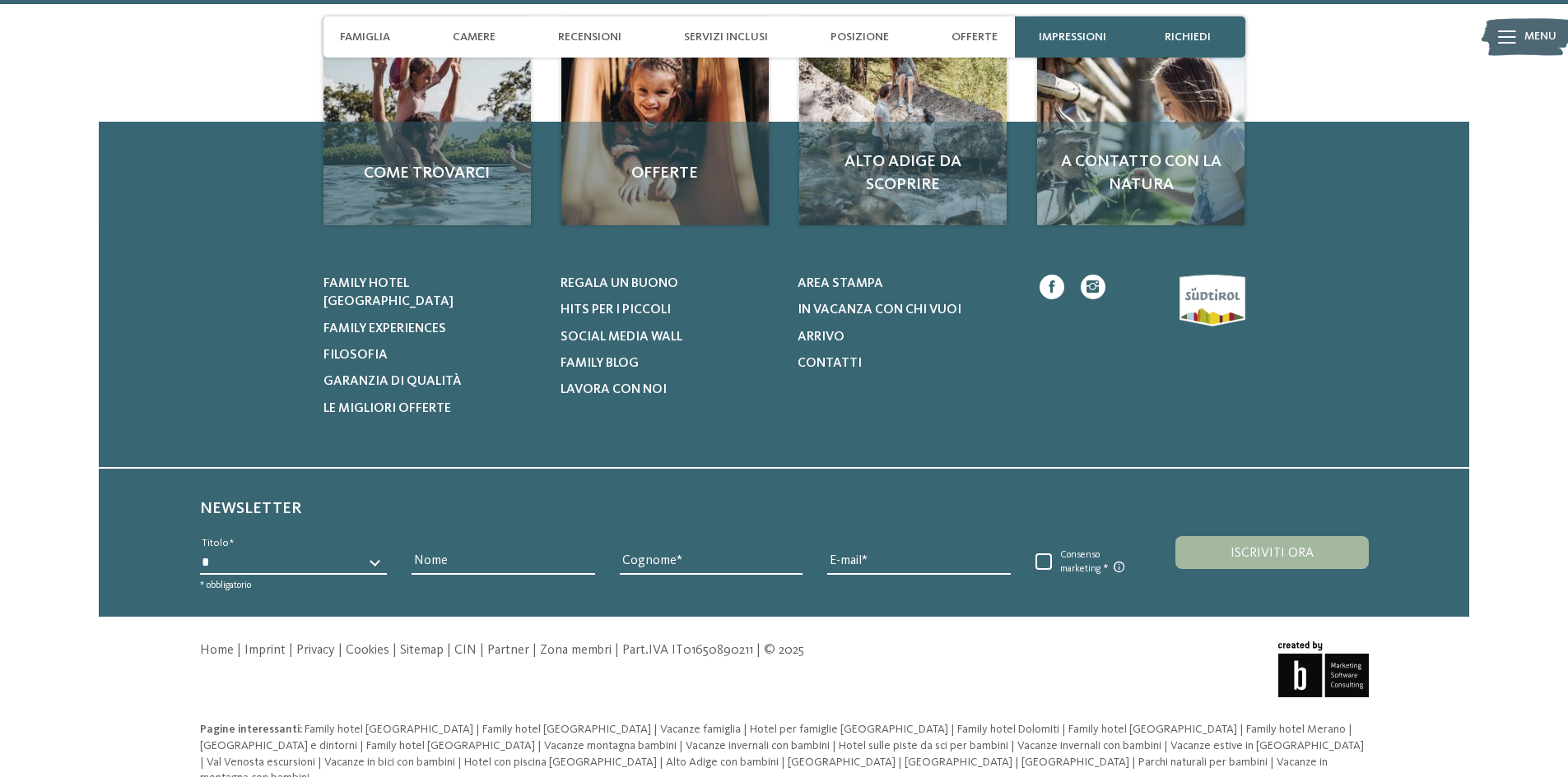
click at [1517, 36] on img at bounding box center [1527, 38] width 90 height 45
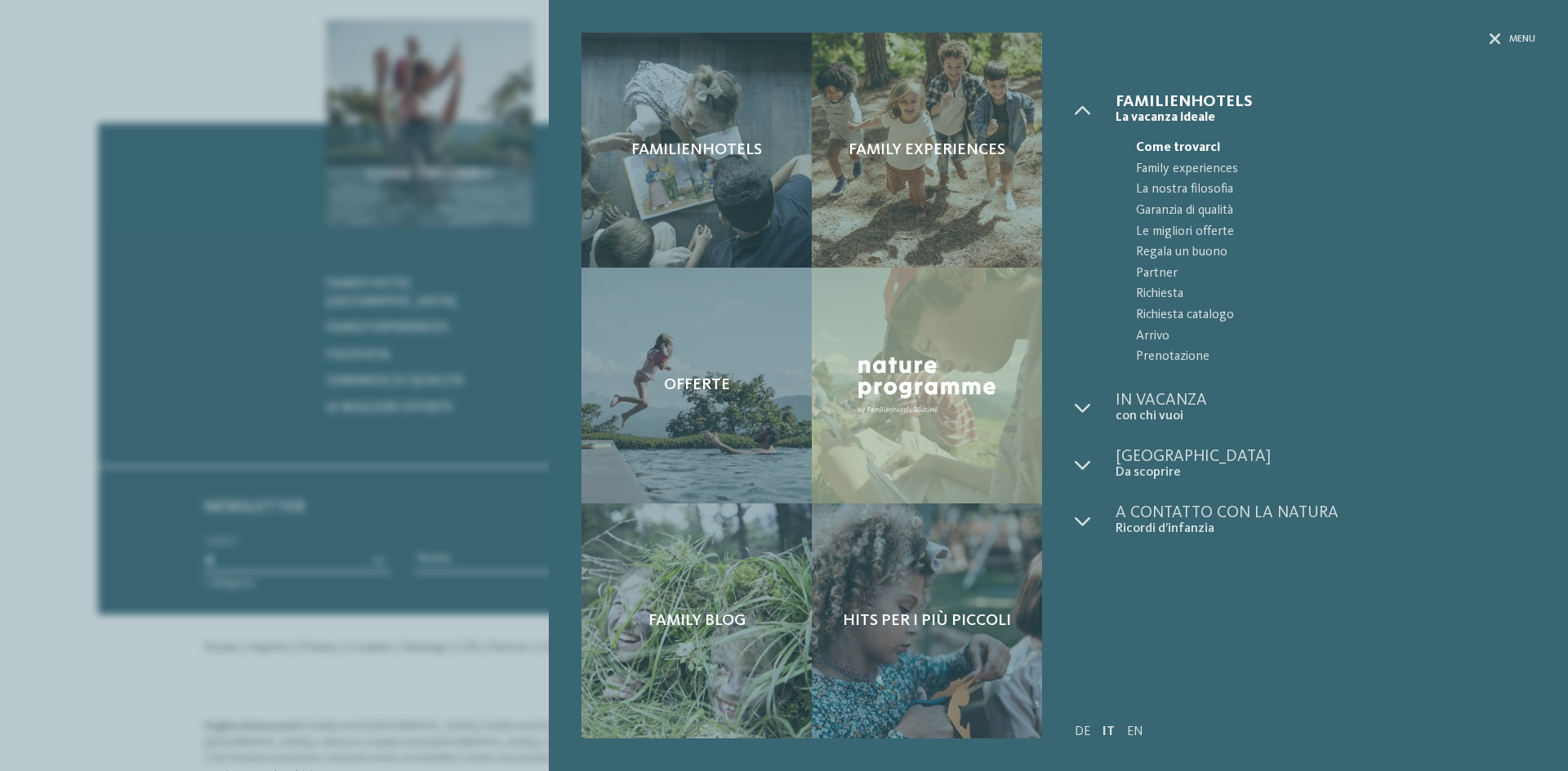
click at [270, 301] on div "Familienhotels Family experiences Offerte" at bounding box center [784, 386] width 1568 height 771
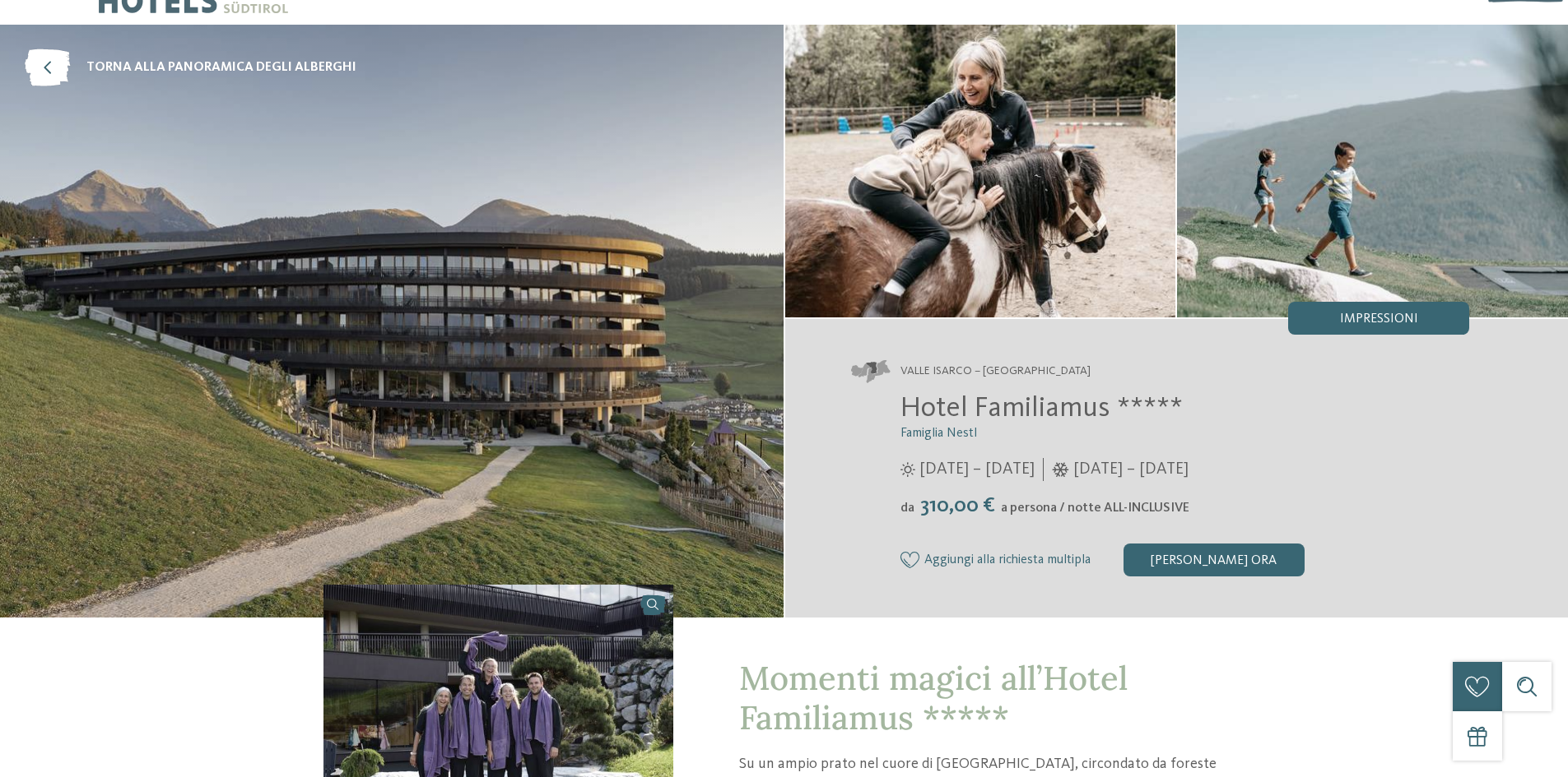
scroll to position [0, 0]
